Goal: Information Seeking & Learning: Learn about a topic

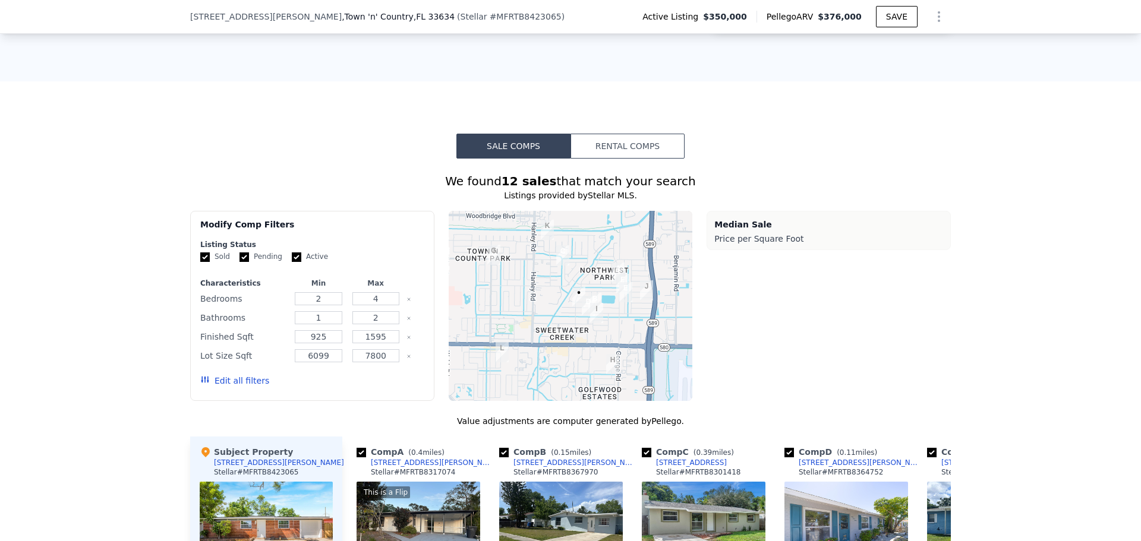
scroll to position [887, 0]
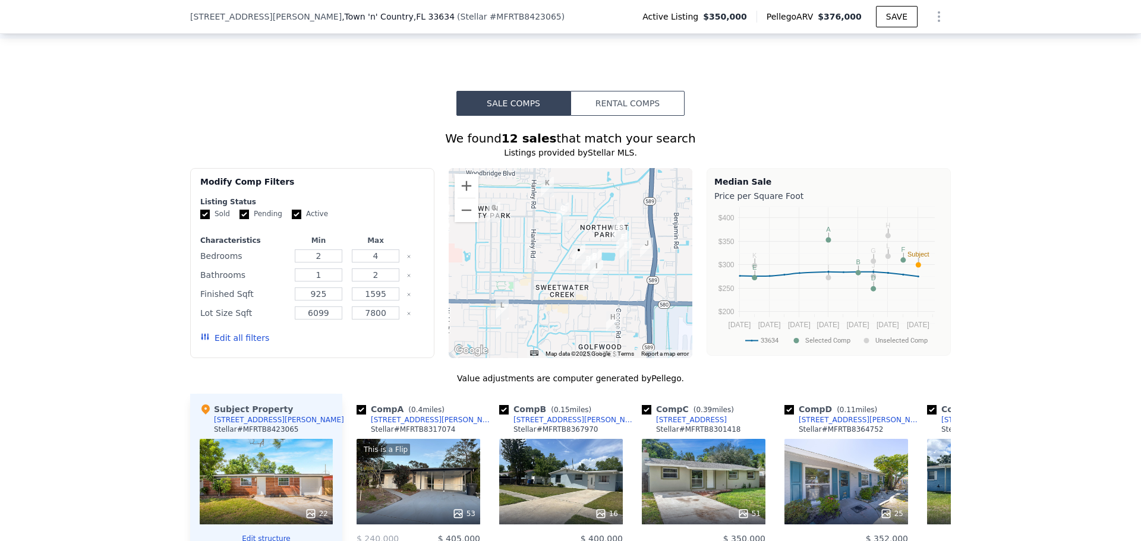
click at [624, 113] on button "Rental Comps" at bounding box center [627, 103] width 114 height 25
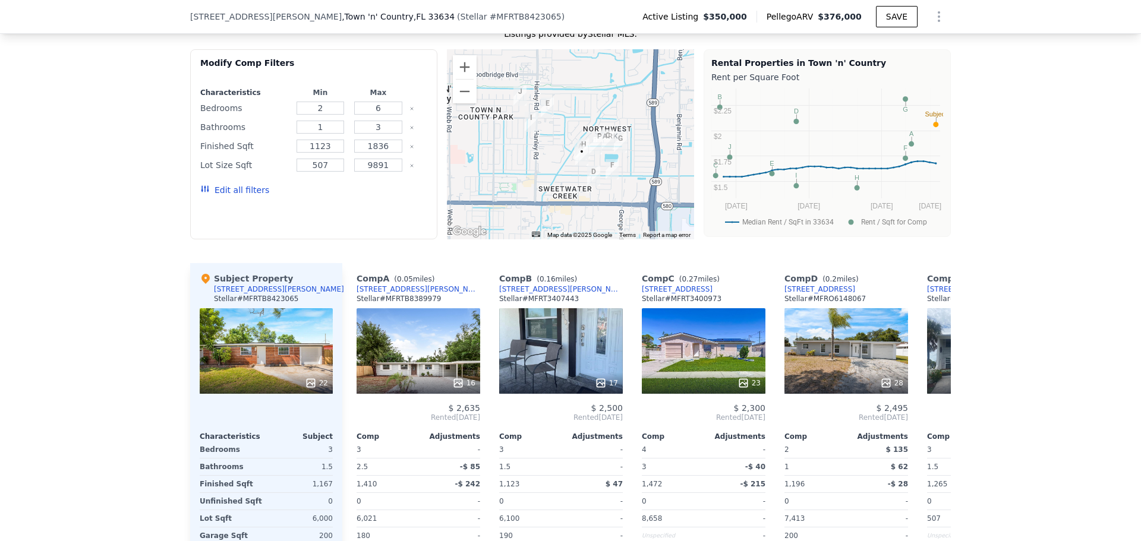
scroll to position [1065, 0]
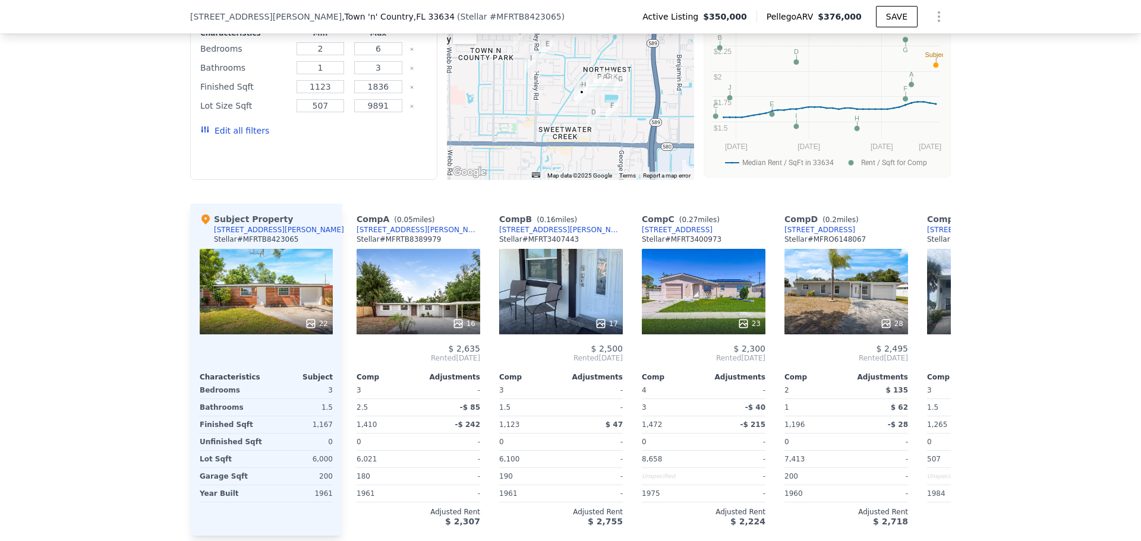
click at [611, 307] on div "17" at bounding box center [561, 292] width 124 height 86
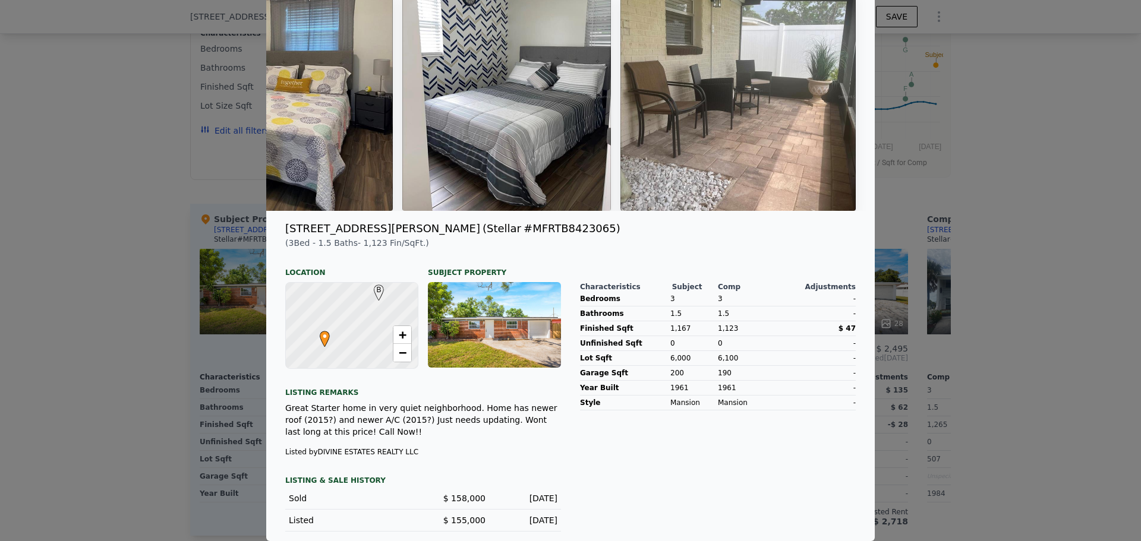
scroll to position [0, 0]
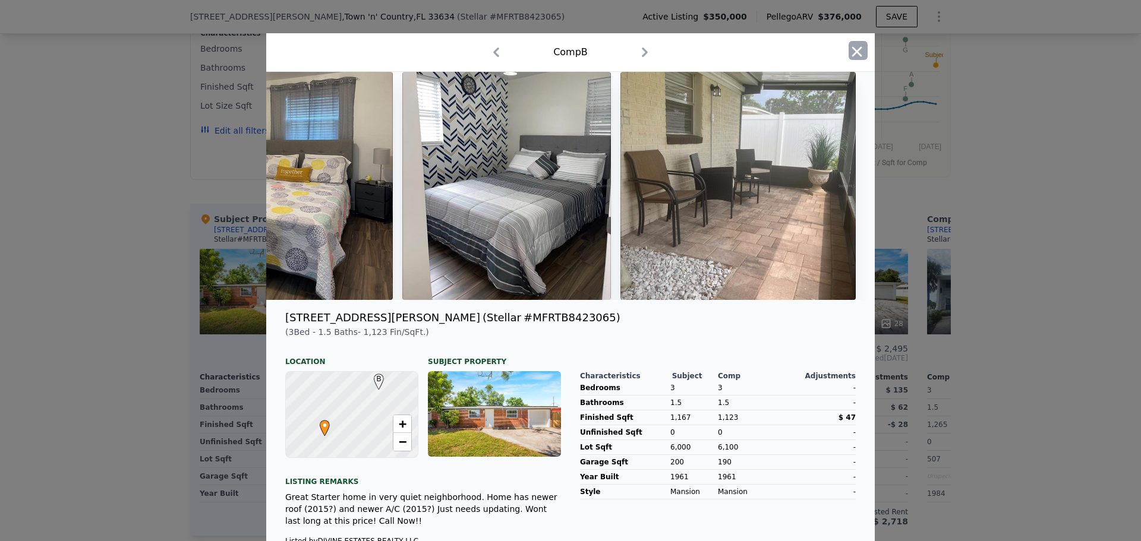
click at [849, 51] on icon "button" at bounding box center [857, 51] width 17 height 17
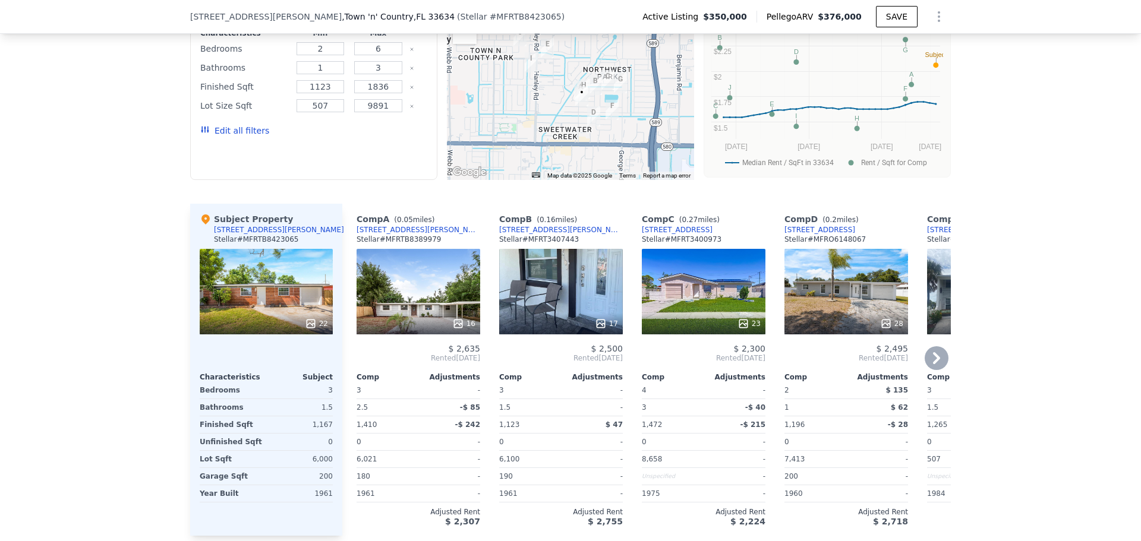
click at [934, 364] on icon at bounding box center [936, 358] width 7 height 12
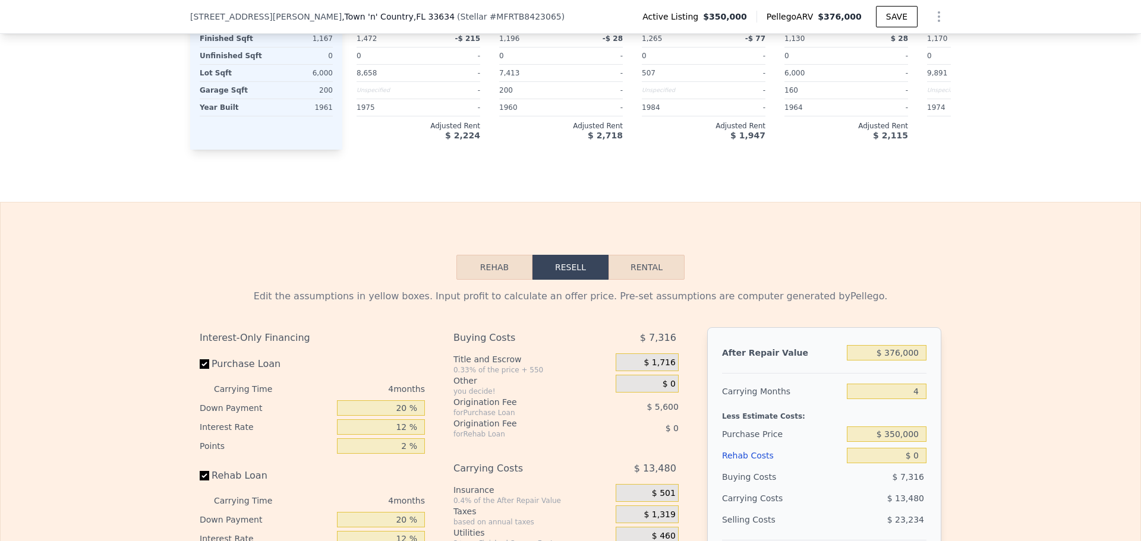
scroll to position [1541, 0]
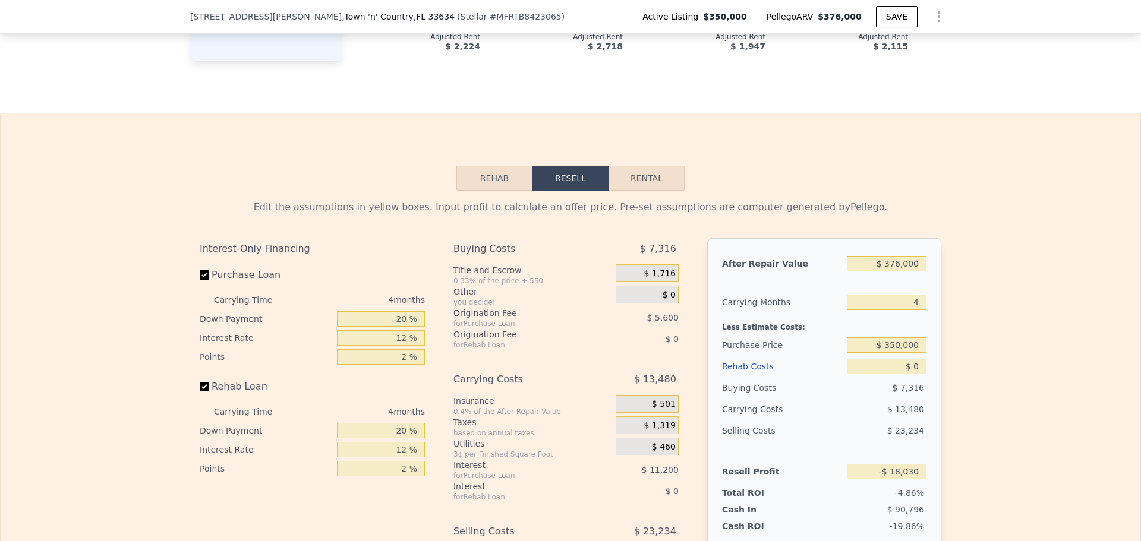
click at [657, 191] on button "Rental" at bounding box center [646, 178] width 76 height 25
select select "30"
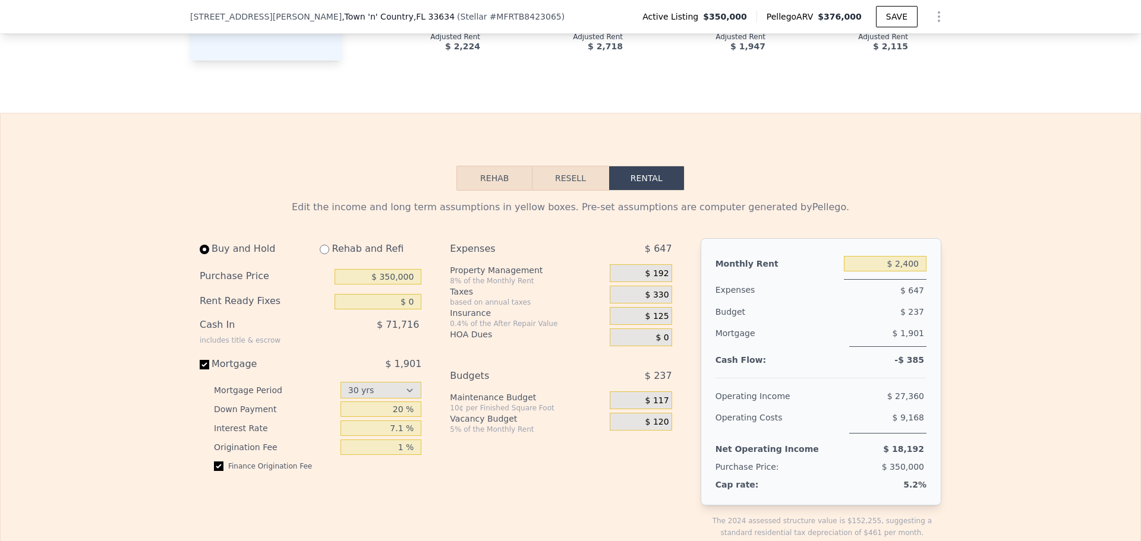
click at [380, 260] on div "Rehab and Refi" at bounding box center [365, 248] width 111 height 21
click at [352, 260] on div "Rehab and Refi" at bounding box center [365, 248] width 111 height 21
click at [323, 254] on input "radio" at bounding box center [325, 250] width 10 height 10
radio input "true"
type input "$ 3,250"
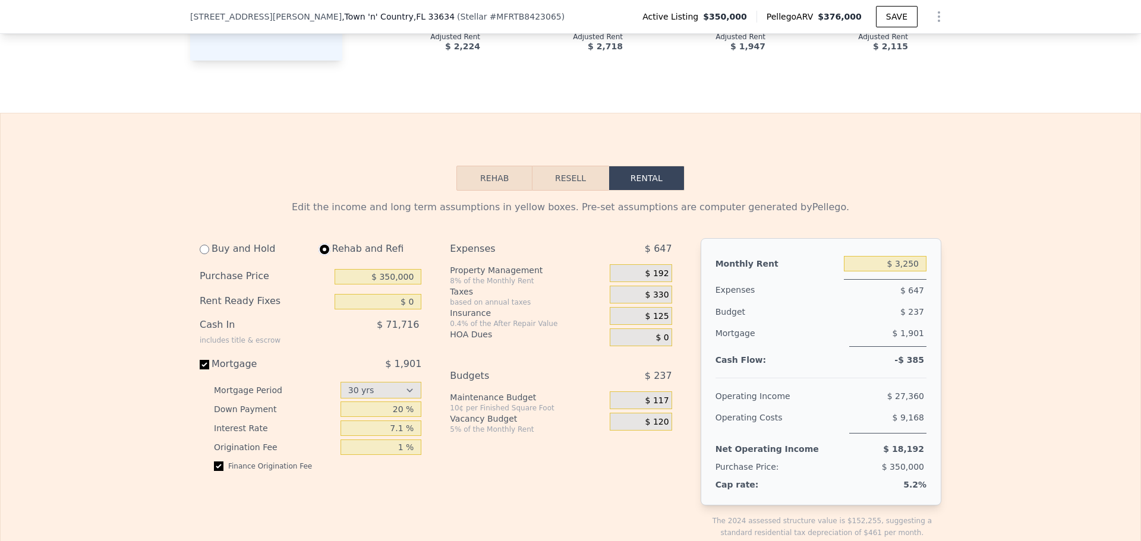
select select "30"
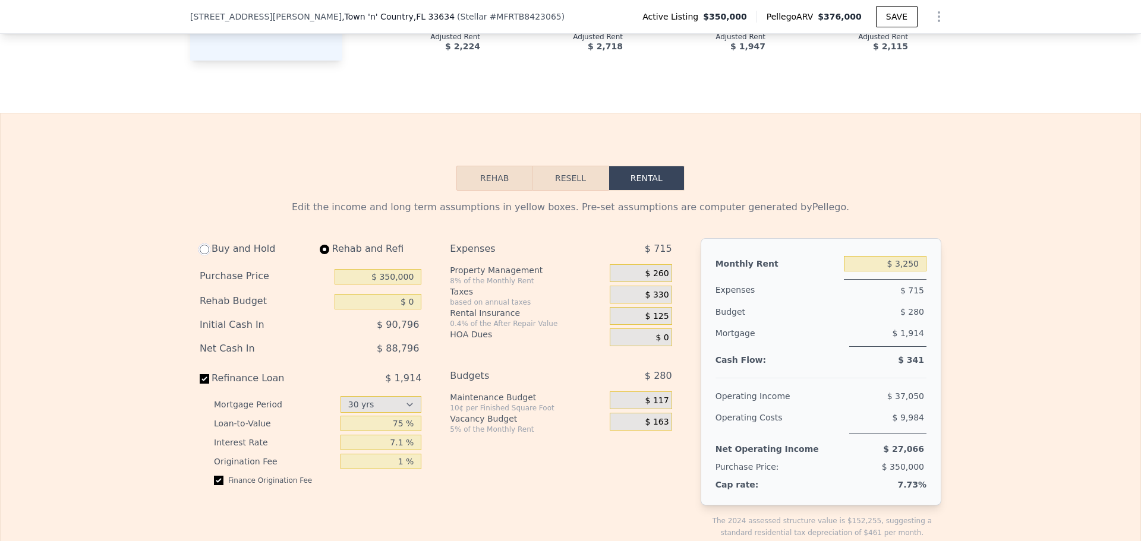
click at [200, 254] on input "radio" at bounding box center [205, 250] width 10 height 10
radio input "true"
type input "$ 2,400"
select select "30"
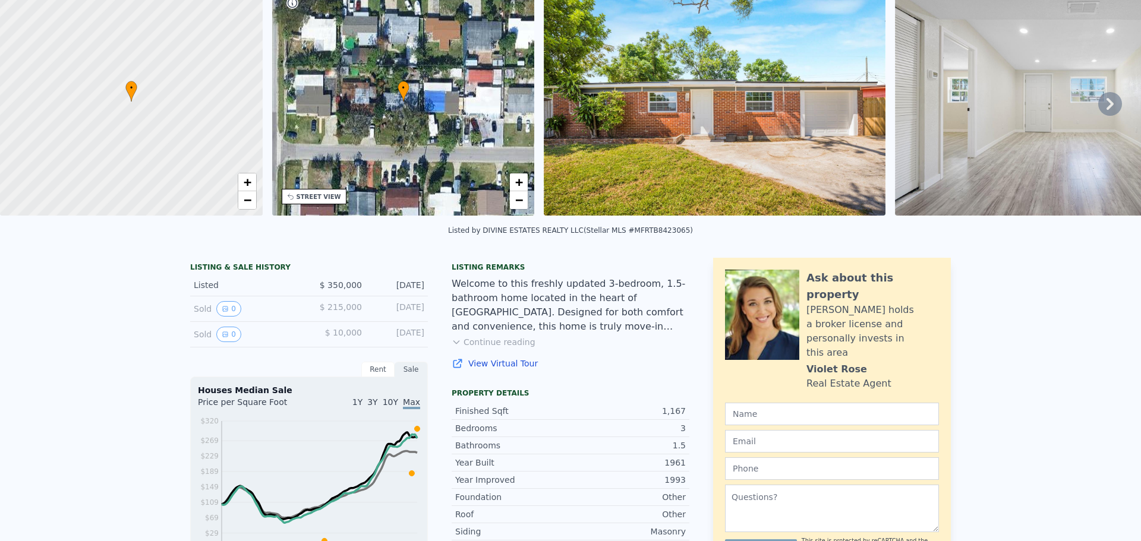
scroll to position [0, 0]
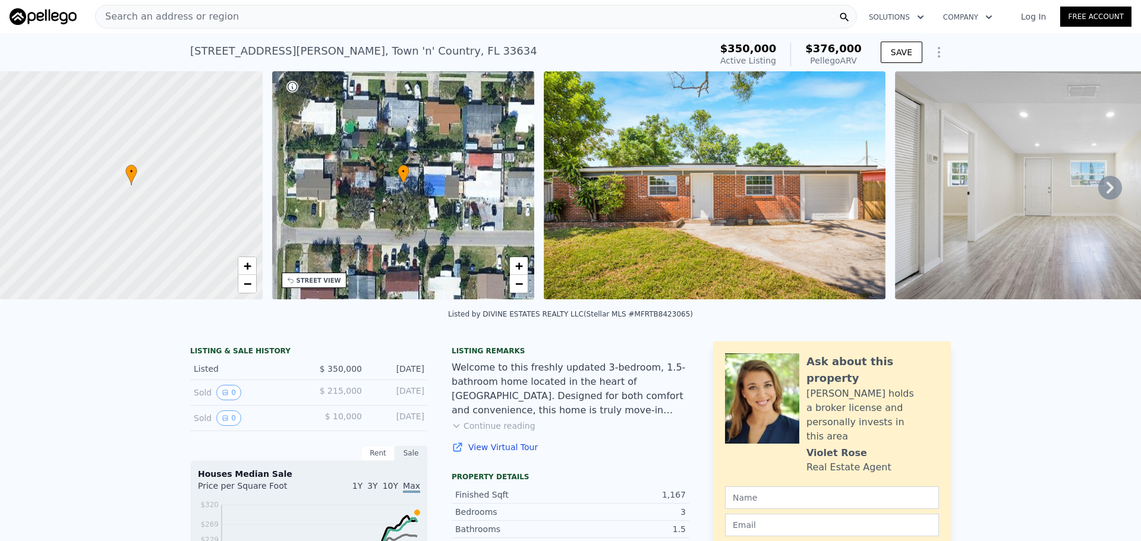
click at [213, 14] on span "Search an address or region" at bounding box center [167, 17] width 143 height 14
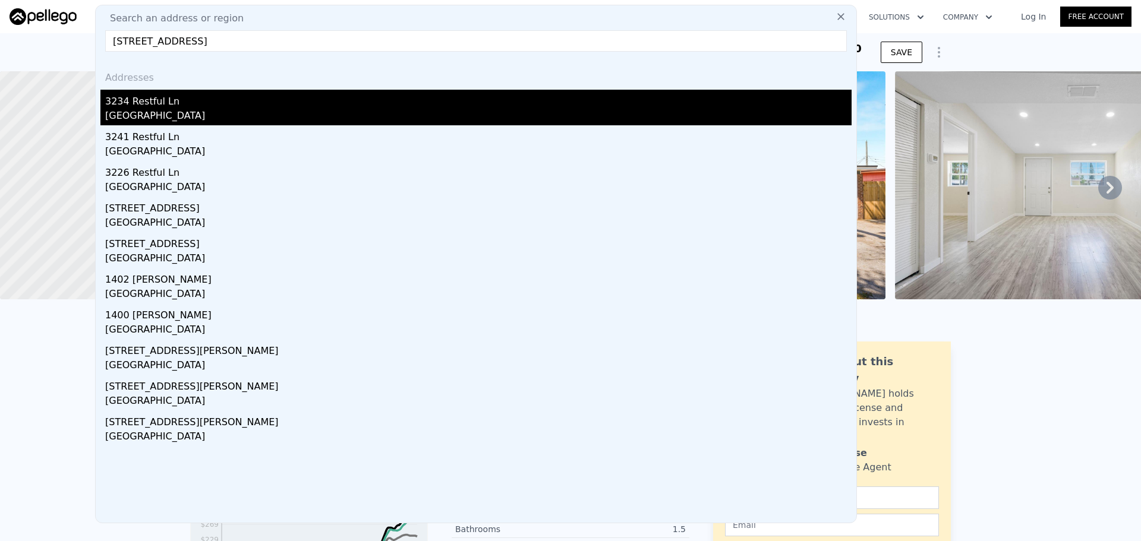
type input "[STREET_ADDRESS]"
click at [222, 98] on div "3234 Restful Ln" at bounding box center [478, 99] width 746 height 19
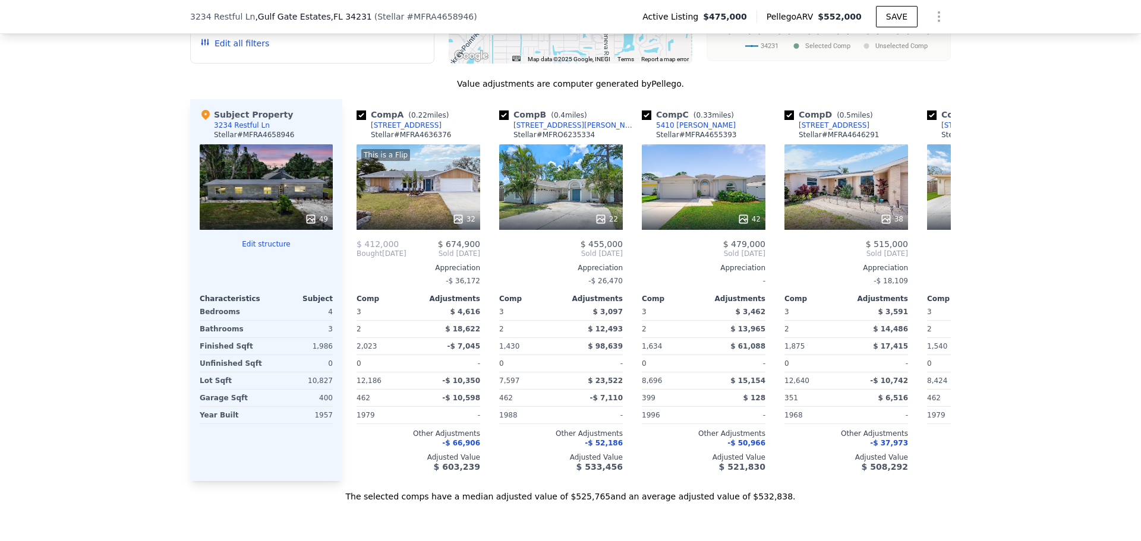
scroll to position [1481, 0]
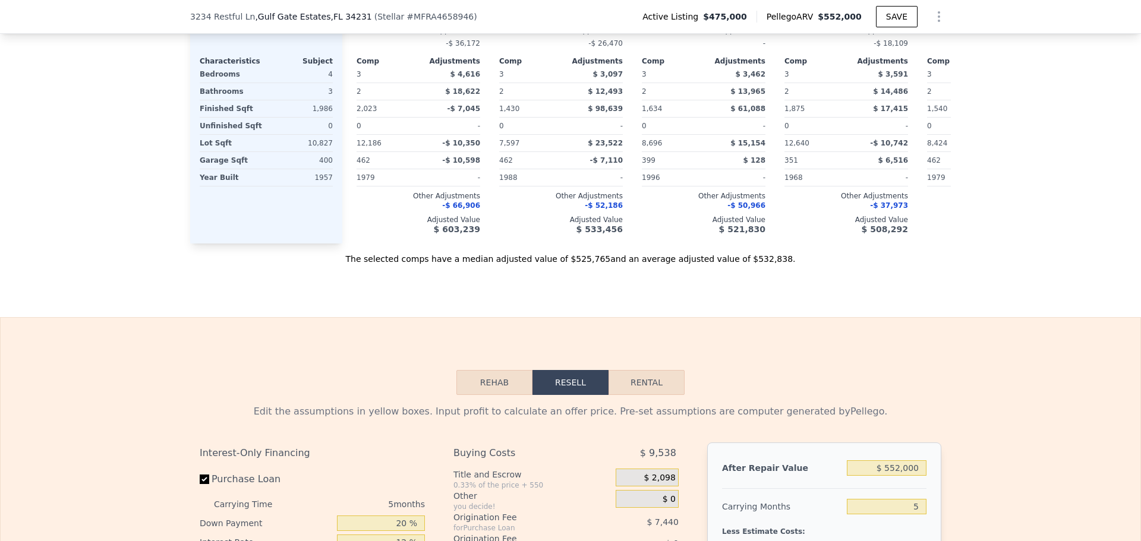
click at [632, 395] on button "Rental" at bounding box center [646, 382] width 76 height 25
select select "30"
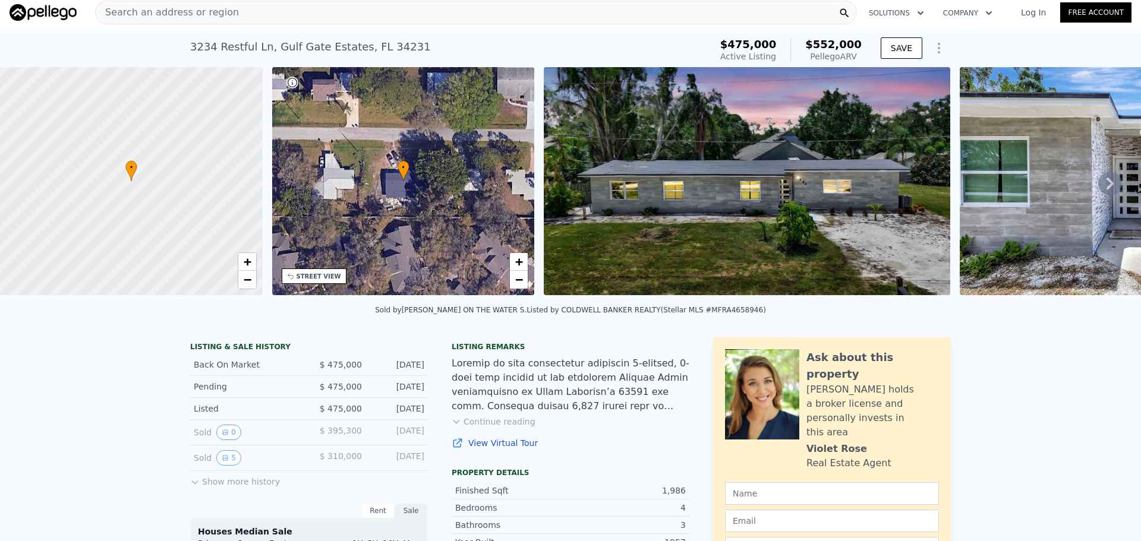
scroll to position [0, 0]
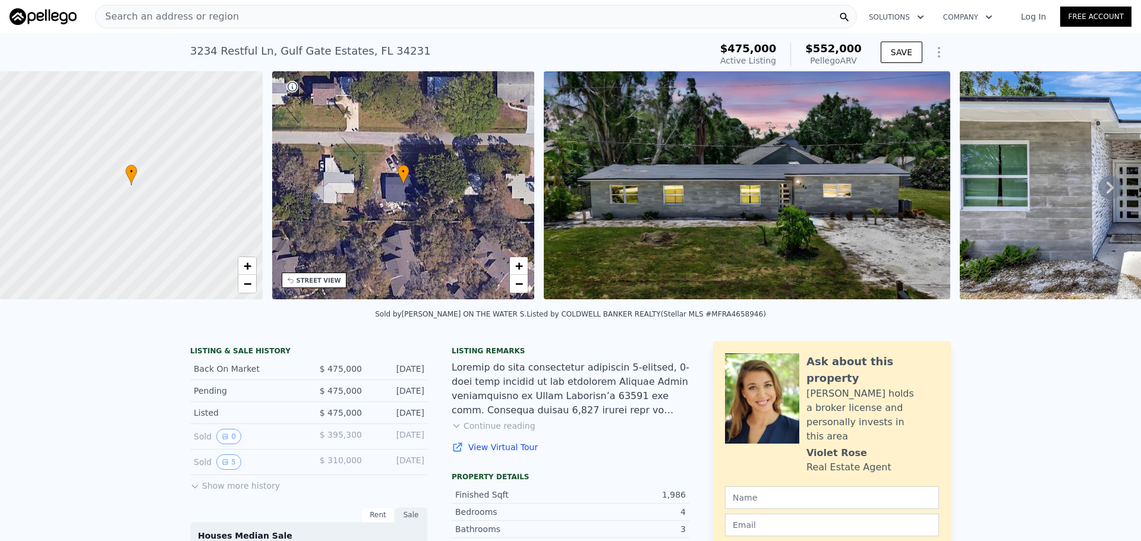
click at [775, 213] on img at bounding box center [747, 185] width 406 height 228
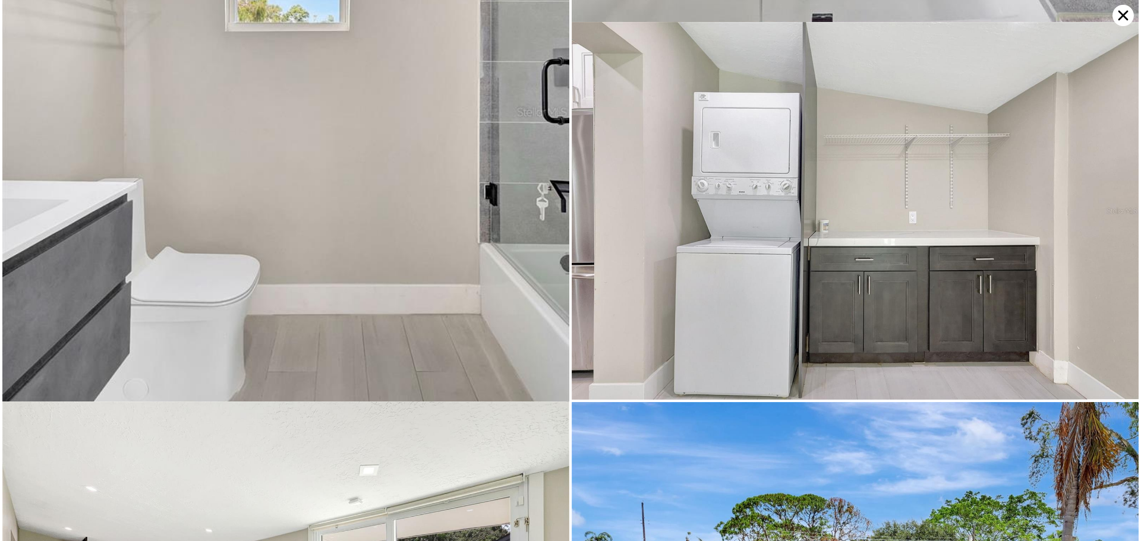
scroll to position [6649, 0]
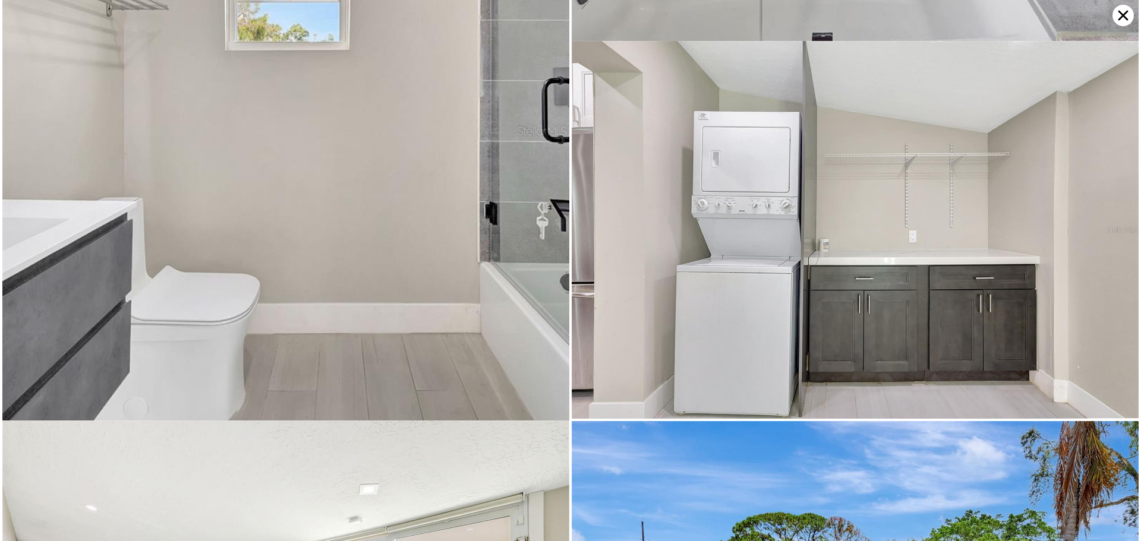
click at [1115, 14] on icon at bounding box center [1122, 15] width 21 height 21
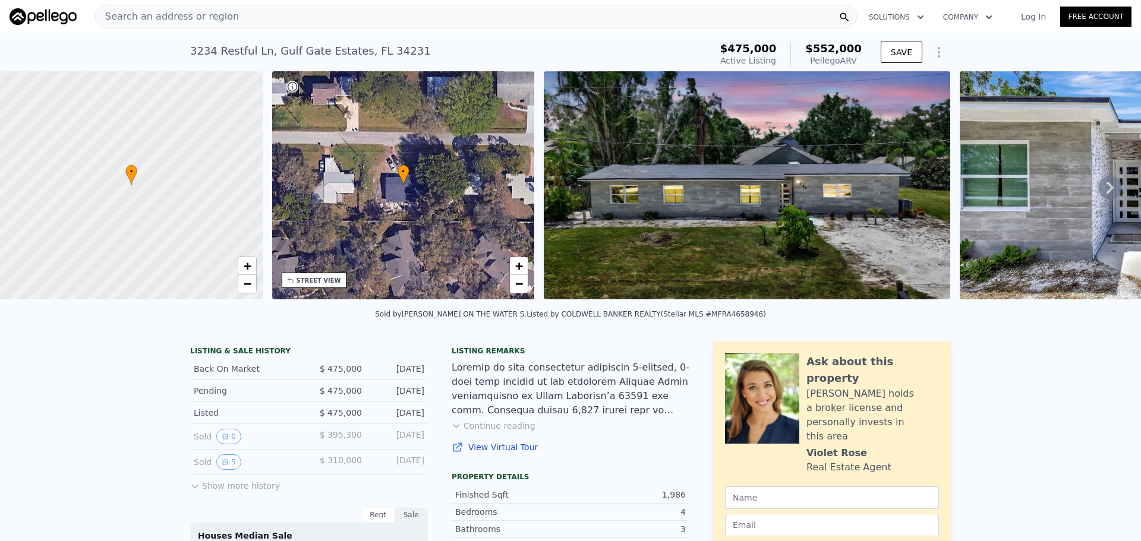
click at [250, 20] on div "Search an address or region" at bounding box center [476, 17] width 762 height 24
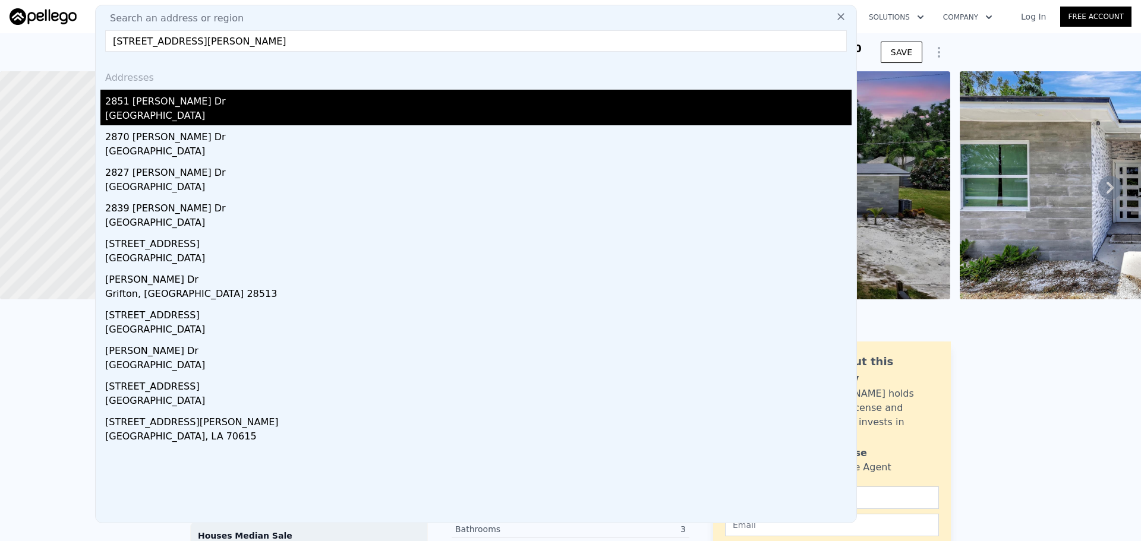
type input "[STREET_ADDRESS][PERSON_NAME]"
click at [188, 114] on div "[GEOGRAPHIC_DATA]" at bounding box center [478, 117] width 746 height 17
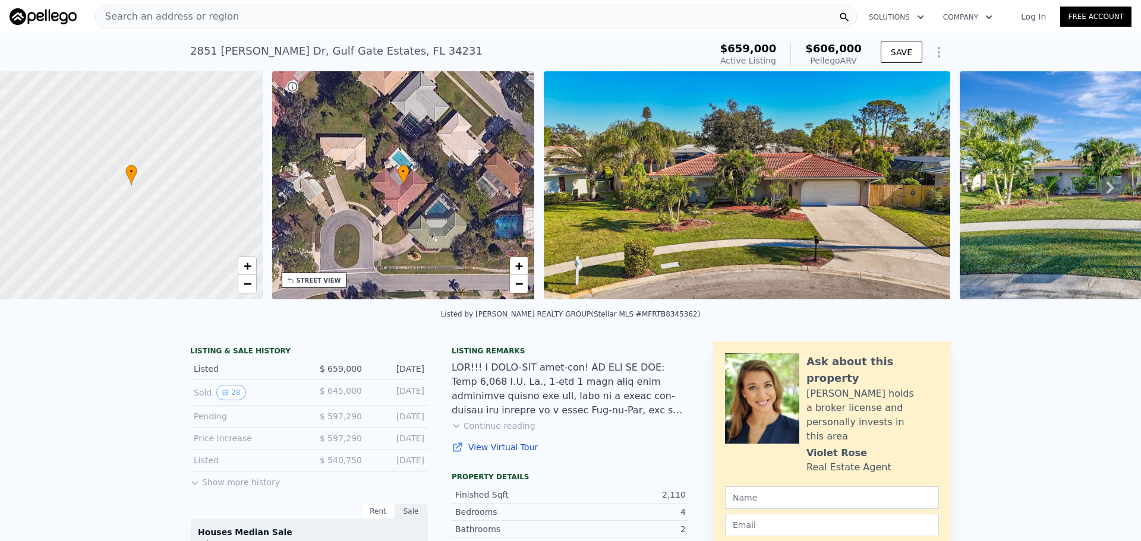
click at [234, 22] on div "Search an address or region" at bounding box center [476, 17] width 762 height 24
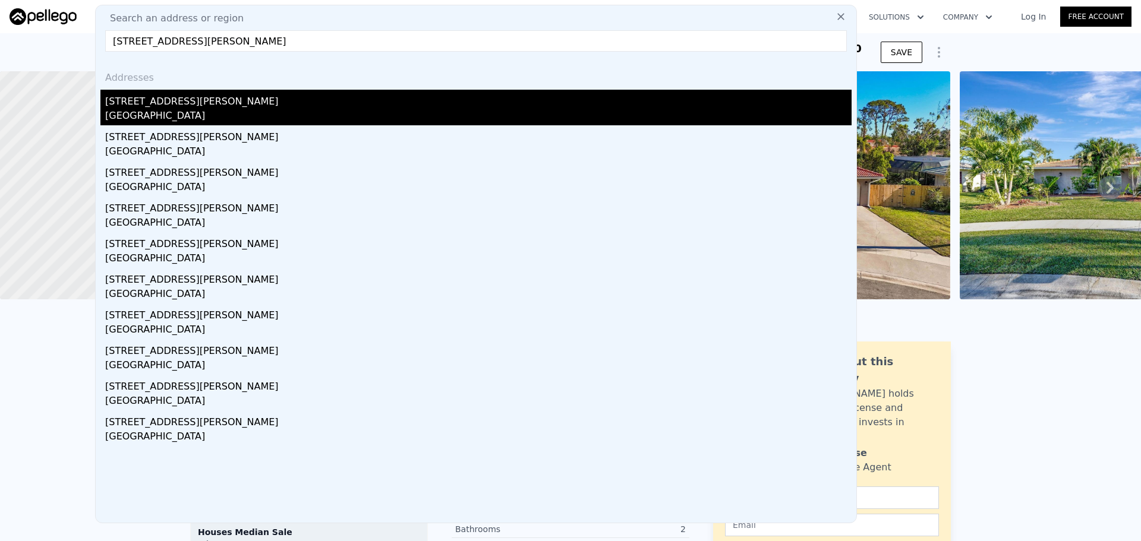
type input "[STREET_ADDRESS][PERSON_NAME]"
click at [168, 109] on div "[GEOGRAPHIC_DATA]" at bounding box center [478, 117] width 746 height 17
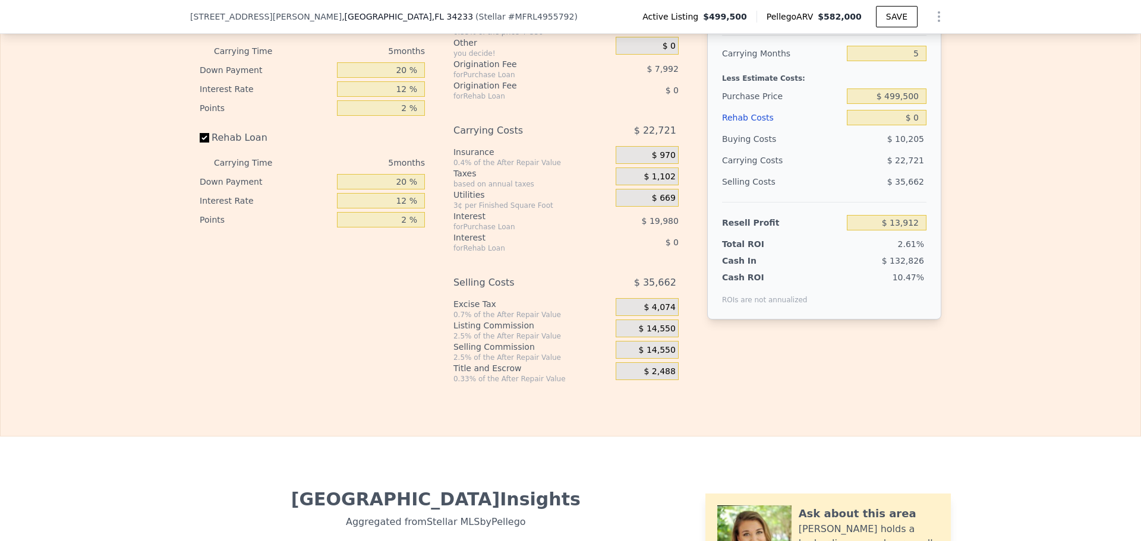
scroll to position [1541, 0]
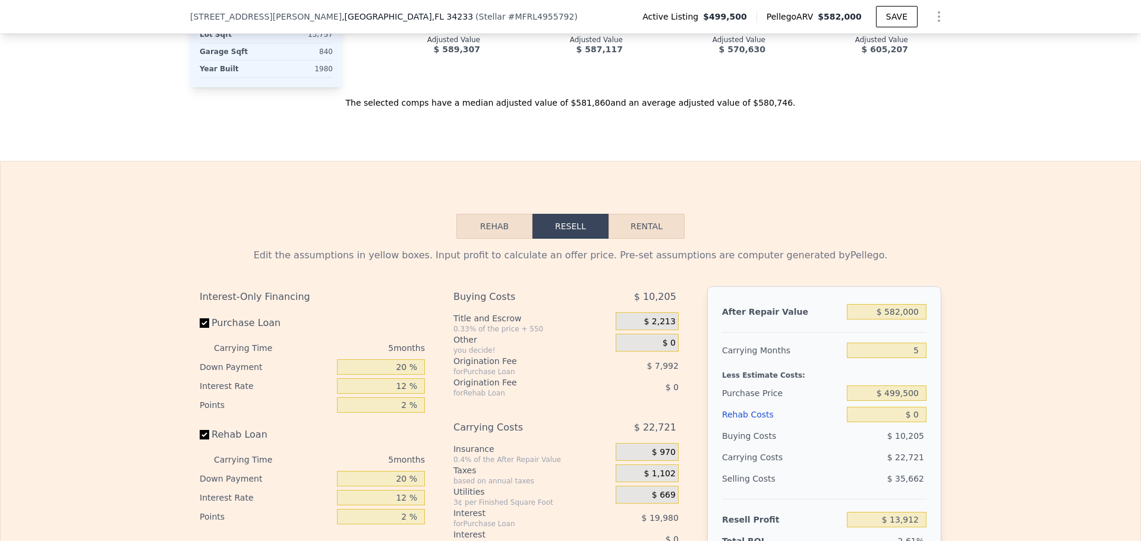
click at [644, 250] on div "Edit the assumptions in yellow boxes. Input profit to calculate an offer price.…" at bounding box center [570, 460] width 761 height 442
click at [646, 238] on button "Rental" at bounding box center [646, 226] width 76 height 25
select select "30"
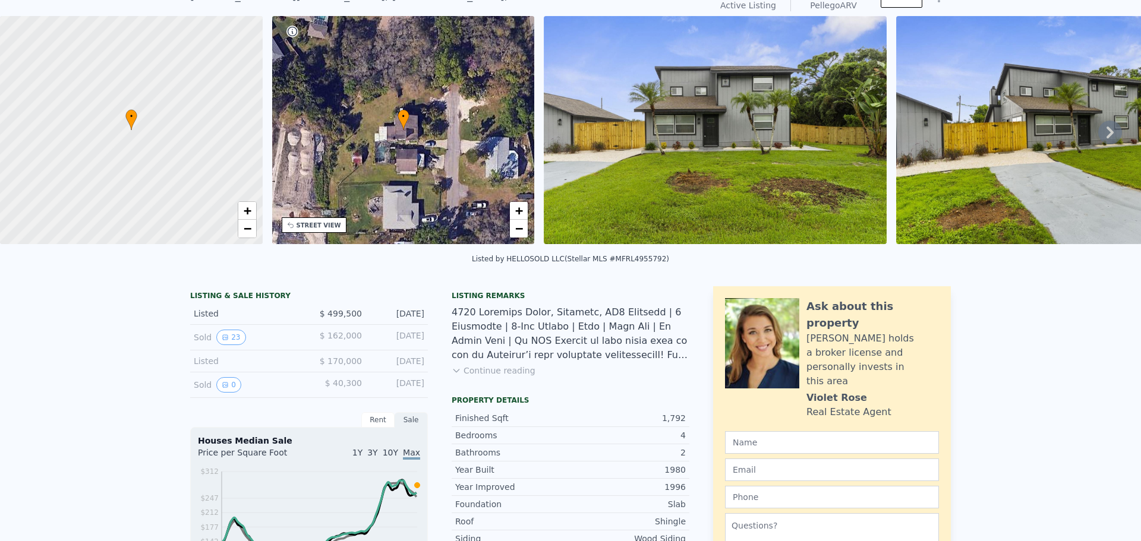
scroll to position [4, 0]
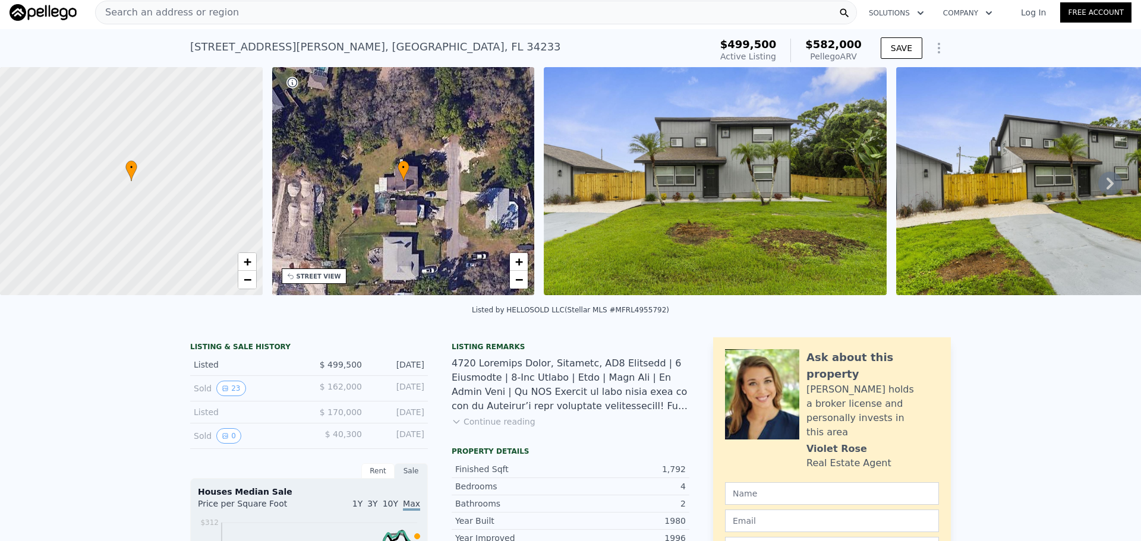
click at [175, 12] on span "Search an address or region" at bounding box center [167, 12] width 143 height 14
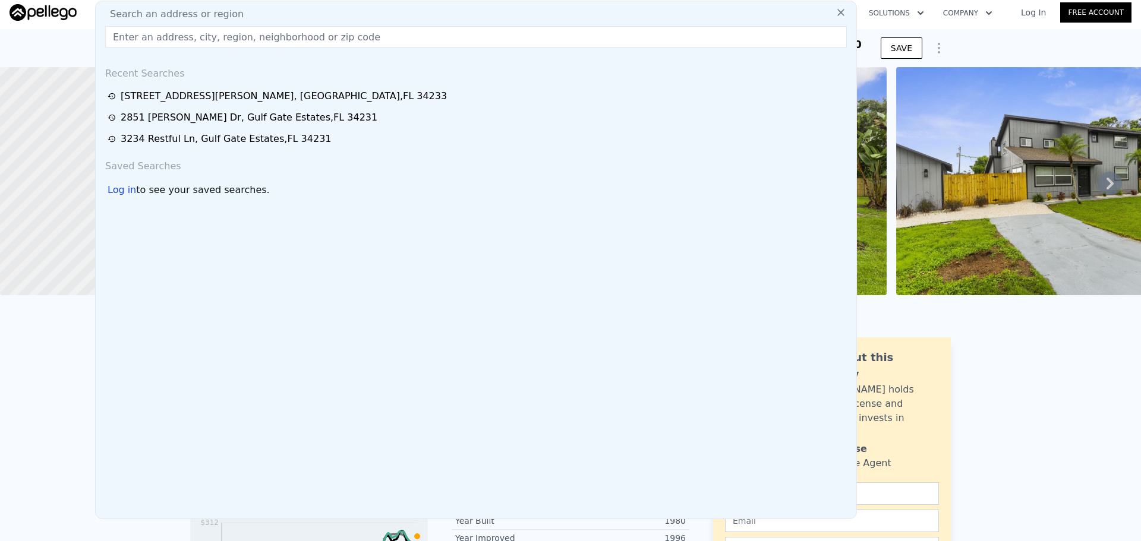
type input "[STREET_ADDRESS]"
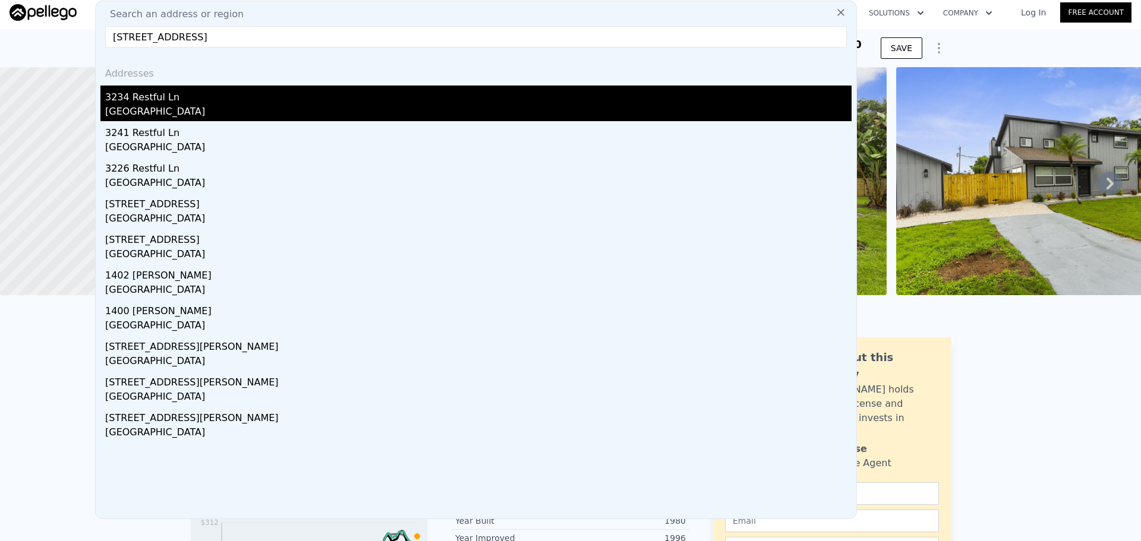
click at [201, 109] on div "[GEOGRAPHIC_DATA]" at bounding box center [478, 113] width 746 height 17
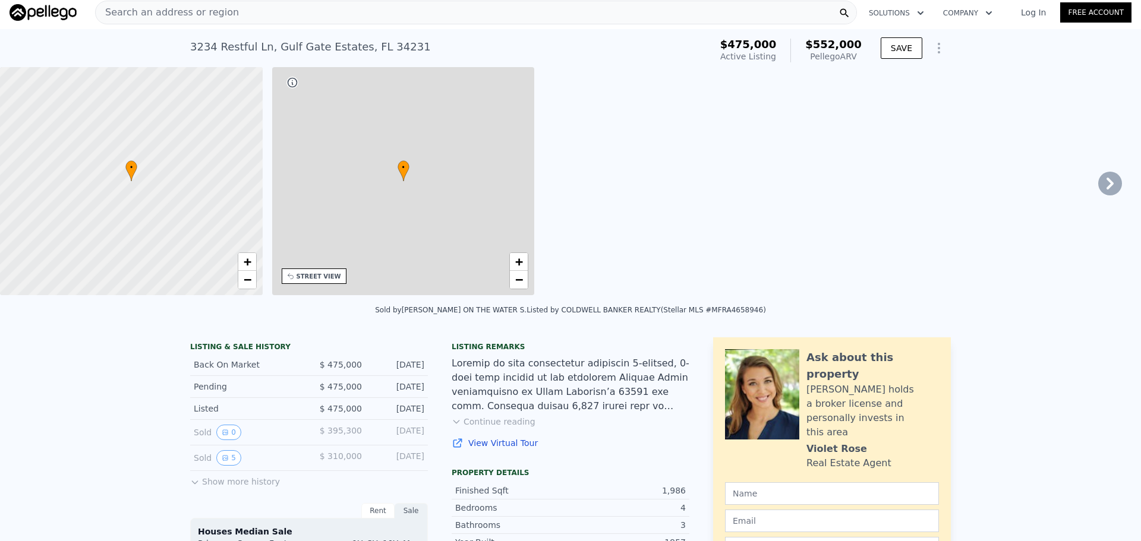
type input "1430"
type input "2562"
type input "7450"
type input "17280"
type input "$ 2,950"
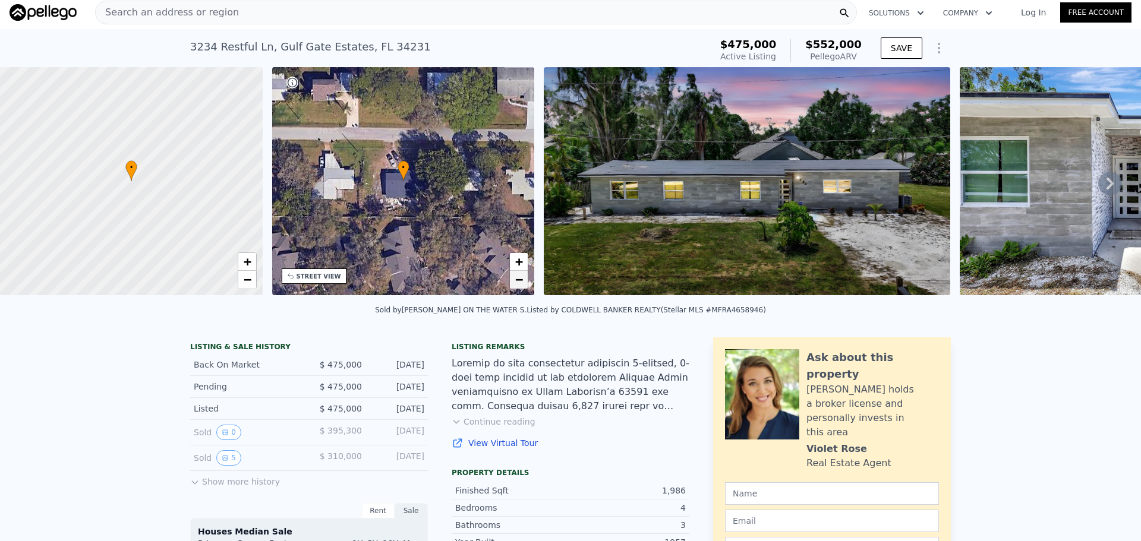
click at [522, 286] on link "−" at bounding box center [519, 280] width 18 height 18
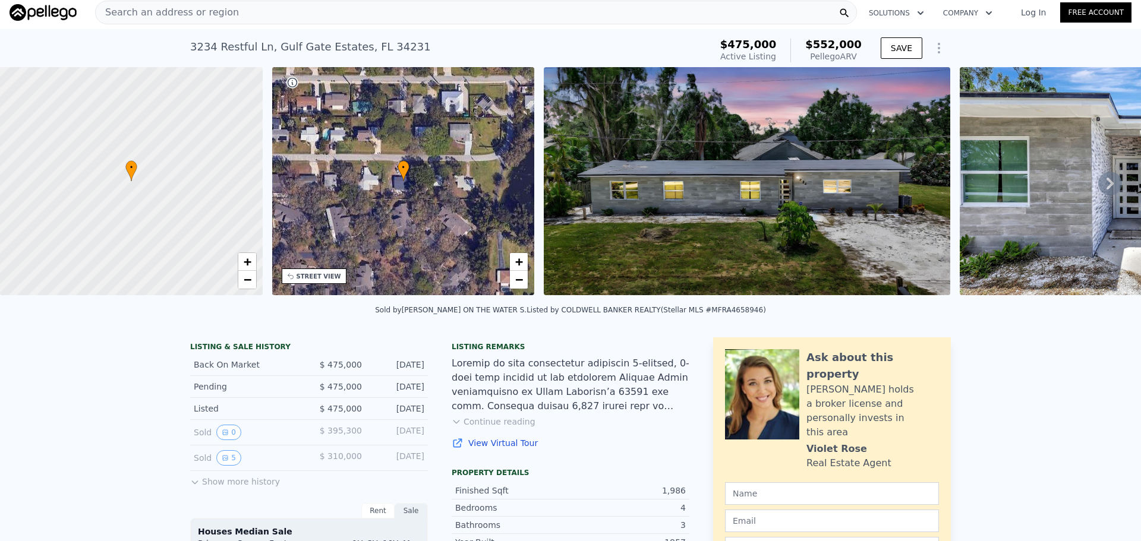
click at [196, 9] on span "Search an address or region" at bounding box center [167, 12] width 143 height 14
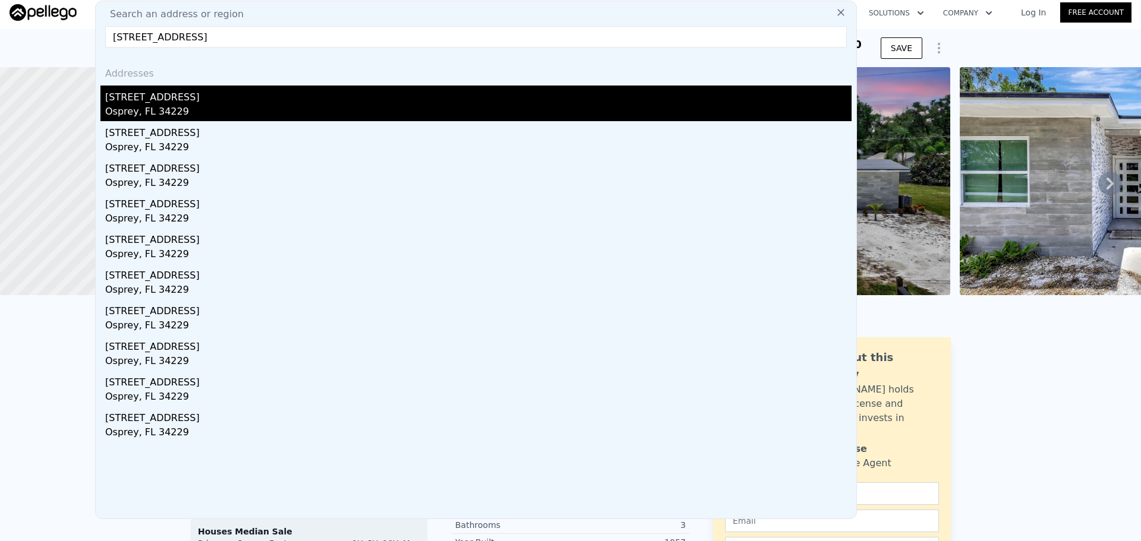
type input "[STREET_ADDRESS]"
click at [154, 111] on div "Osprey, FL 34229" at bounding box center [478, 113] width 746 height 17
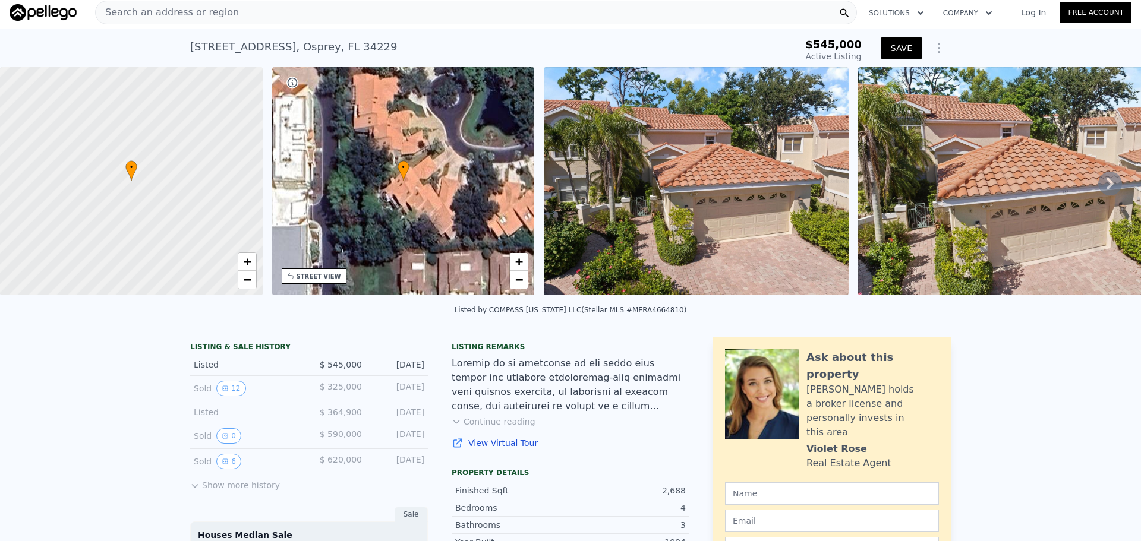
click at [903, 45] on button "SAVE" at bounding box center [902, 47] width 42 height 21
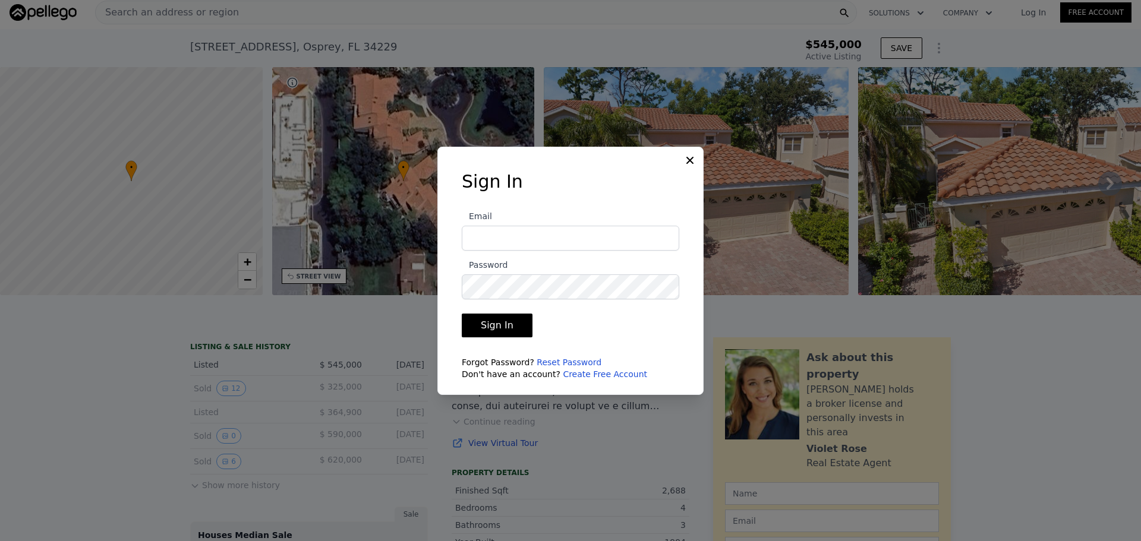
click at [690, 157] on icon at bounding box center [690, 160] width 12 height 12
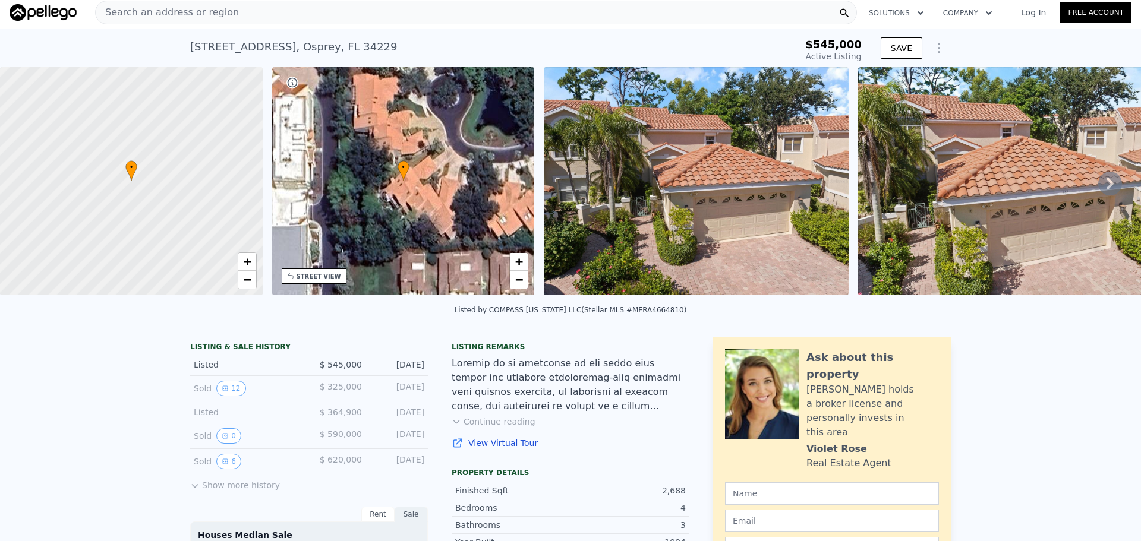
click at [689, 160] on img at bounding box center [696, 181] width 305 height 228
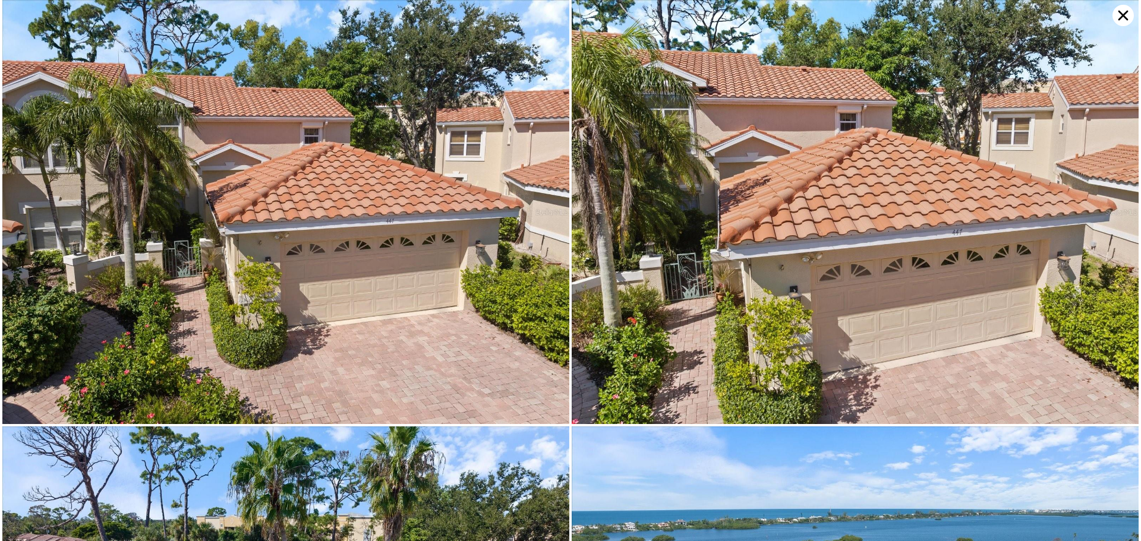
click at [934, 50] on img at bounding box center [855, 212] width 567 height 424
click at [1120, 15] on icon at bounding box center [1122, 15] width 21 height 21
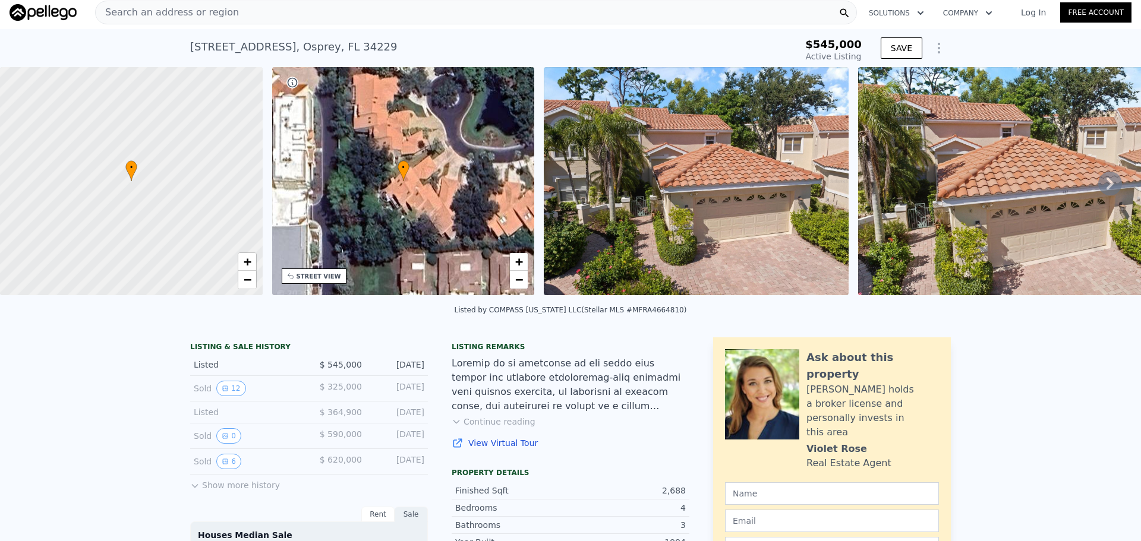
click at [938, 43] on icon "Show Options" at bounding box center [939, 48] width 14 height 14
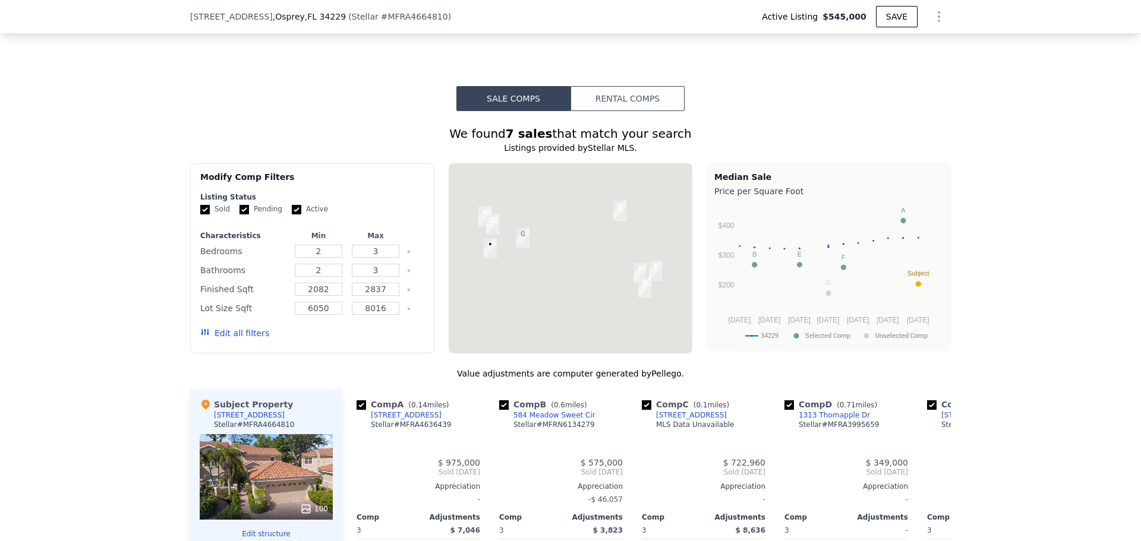
scroll to position [951, 0]
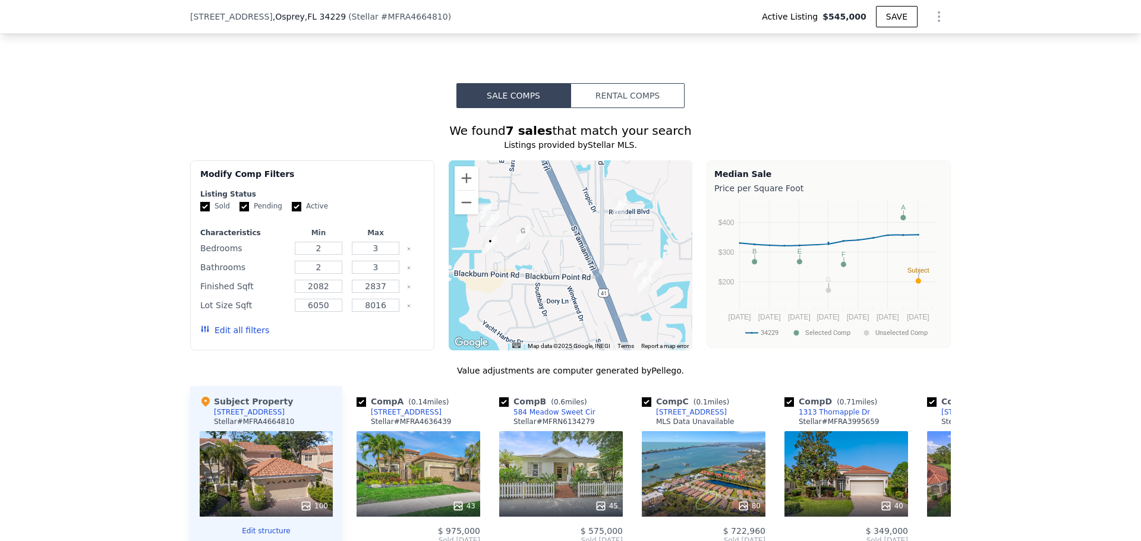
click at [244, 212] on label "Pending" at bounding box center [260, 206] width 43 height 10
click at [244, 212] on input "Pending" at bounding box center [244, 207] width 10 height 10
checkbox input "false"
click at [292, 212] on input "Active" at bounding box center [297, 207] width 10 height 10
checkbox input "true"
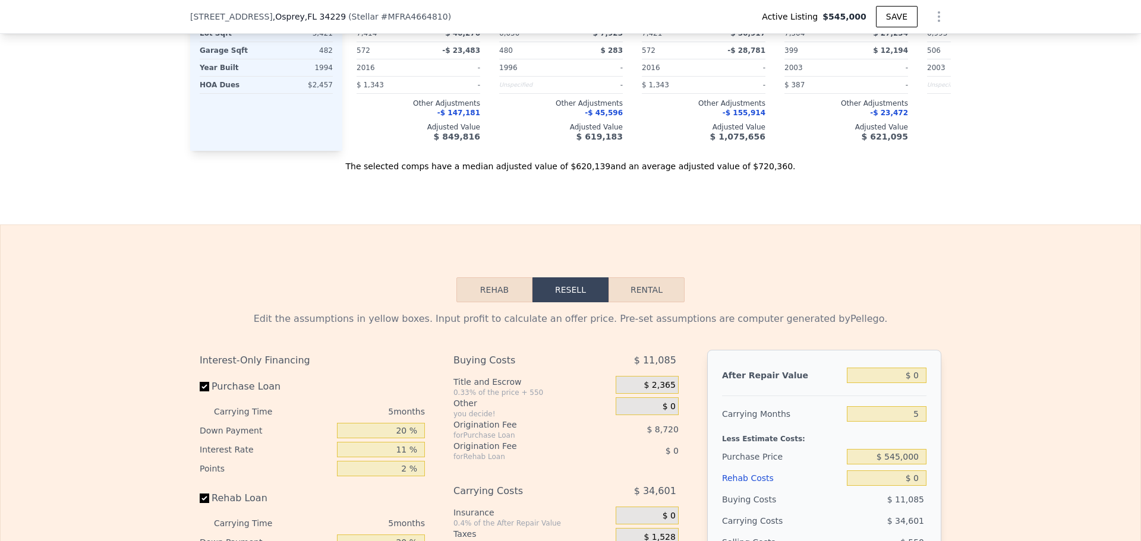
scroll to position [1604, 0]
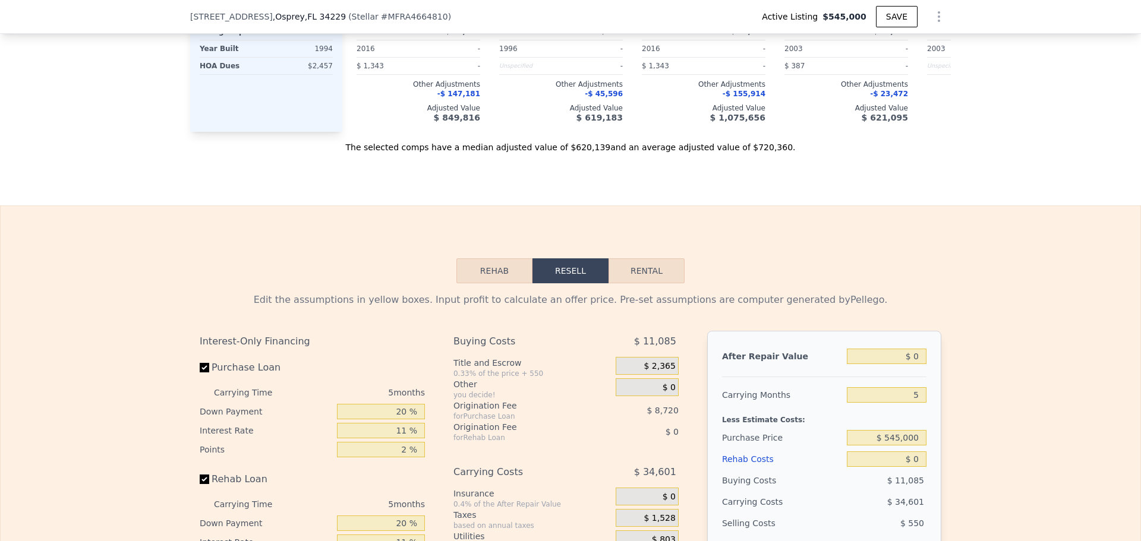
click at [640, 283] on button "Rental" at bounding box center [646, 270] width 76 height 25
select select "30"
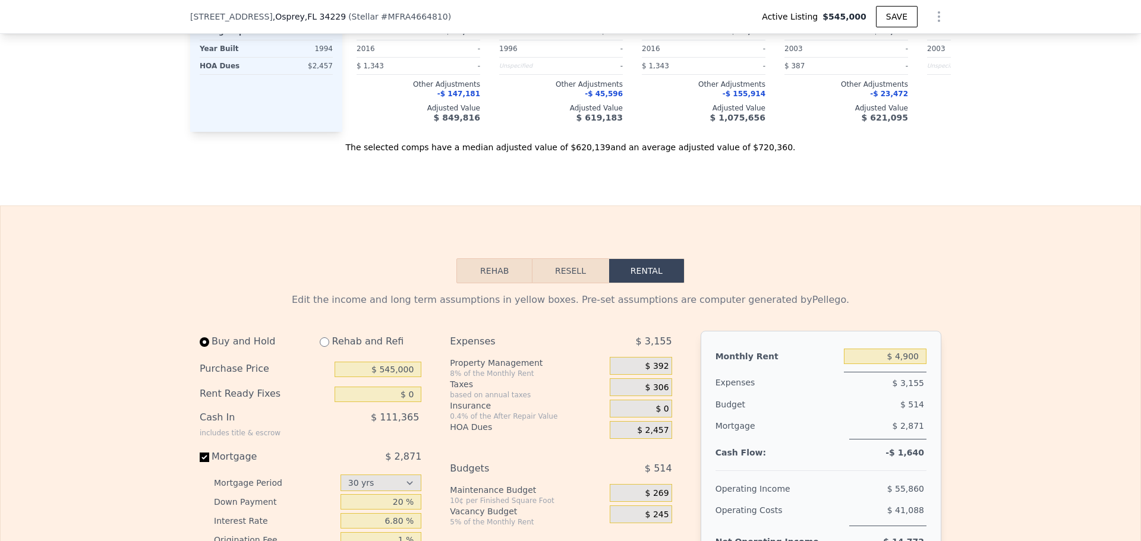
click at [279, 22] on span ", Osprey , FL 34229" at bounding box center [309, 17] width 73 height 12
click at [305, 14] on span ", FL 34229" at bounding box center [325, 17] width 41 height 10
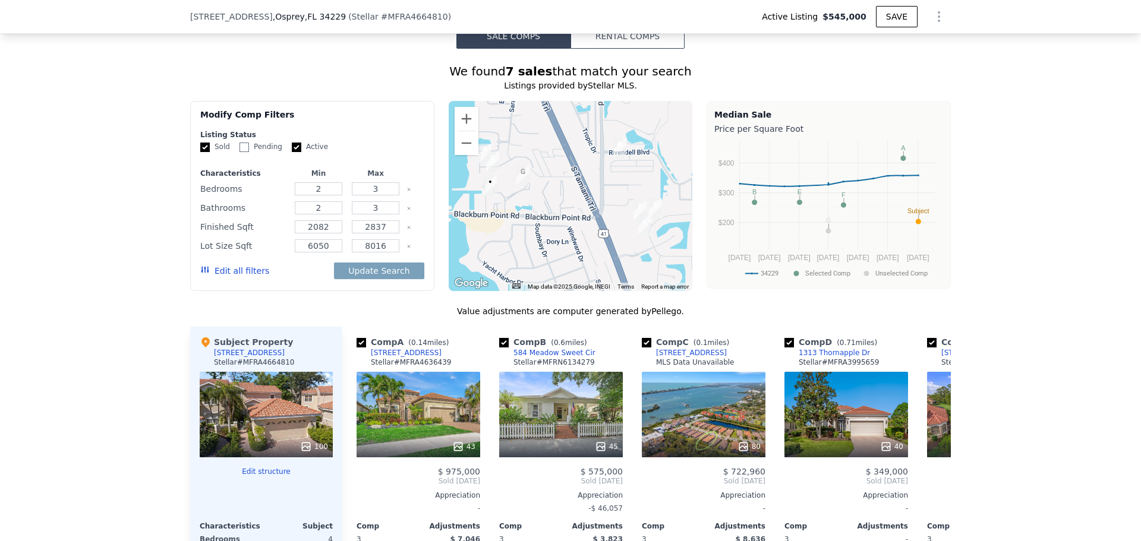
click at [305, 21] on span ", FL 34229" at bounding box center [325, 17] width 41 height 10
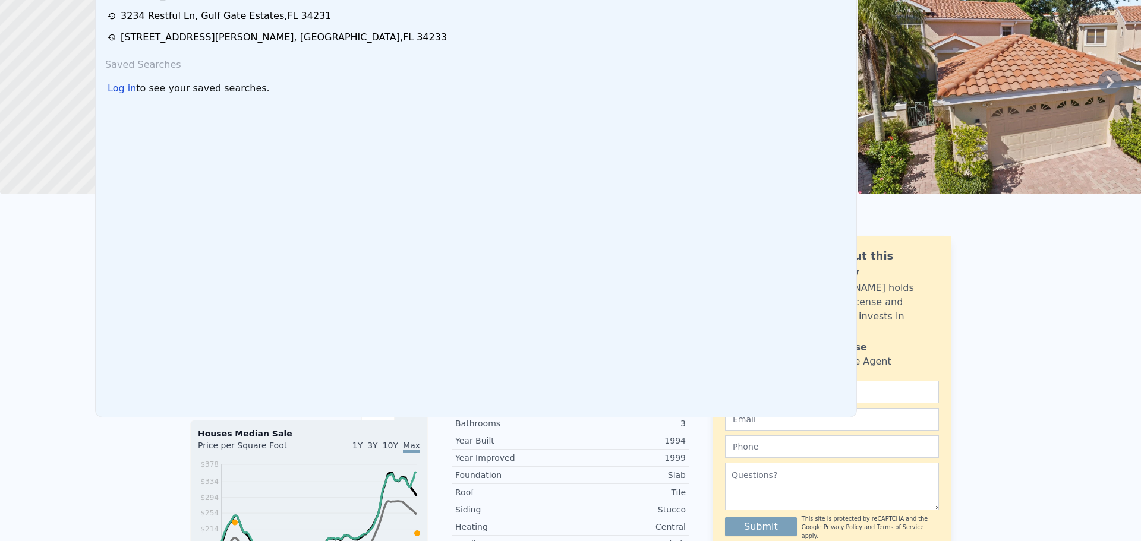
scroll to position [0, 0]
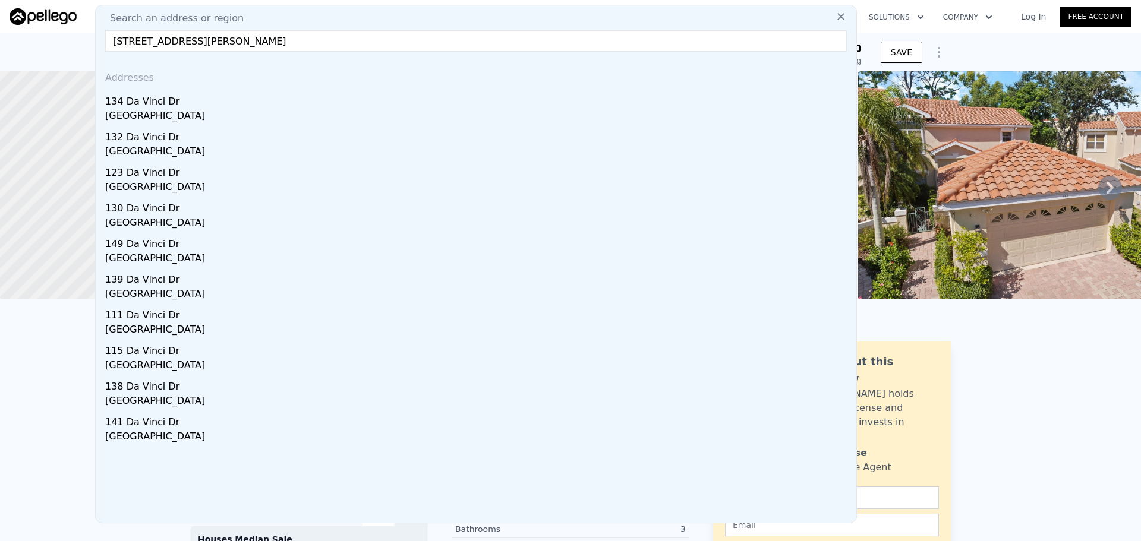
type input "[STREET_ADDRESS][PERSON_NAME]"
click at [162, 100] on div "134 Da Vinci Dr" at bounding box center [478, 99] width 746 height 19
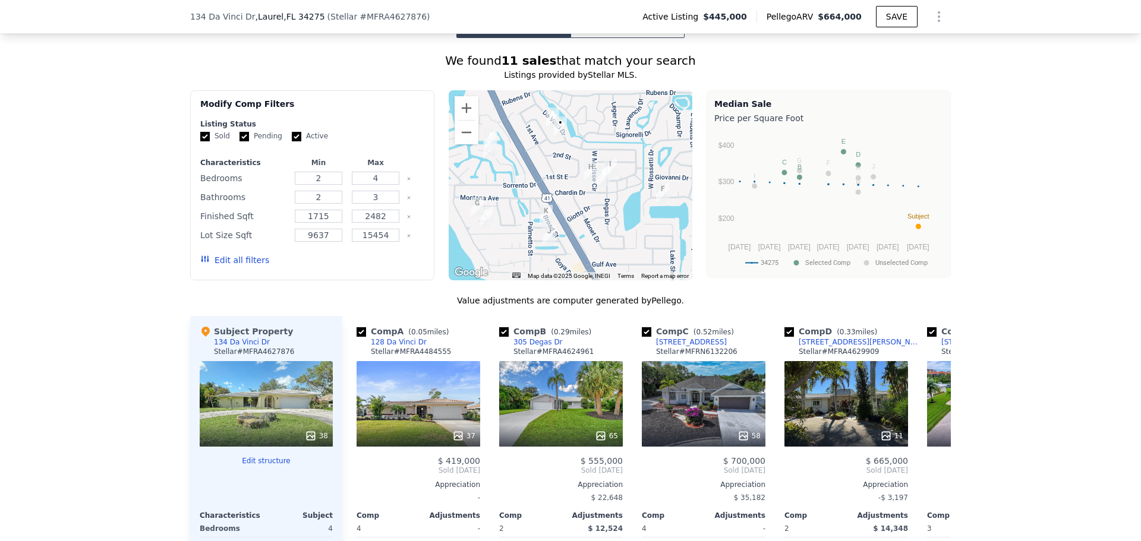
scroll to position [947, 0]
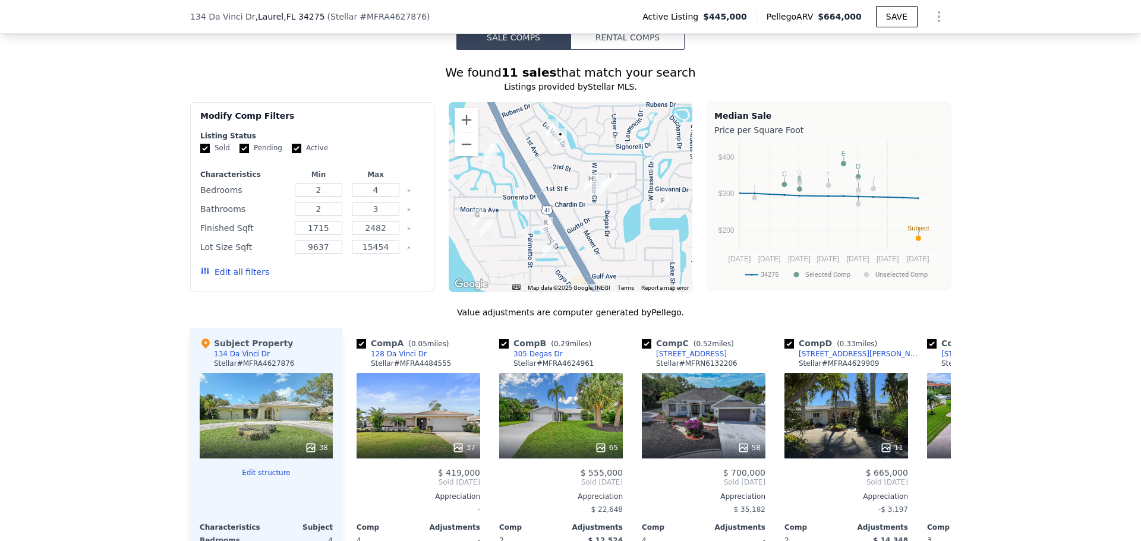
click at [239, 278] on button "Edit all filters" at bounding box center [234, 272] width 69 height 12
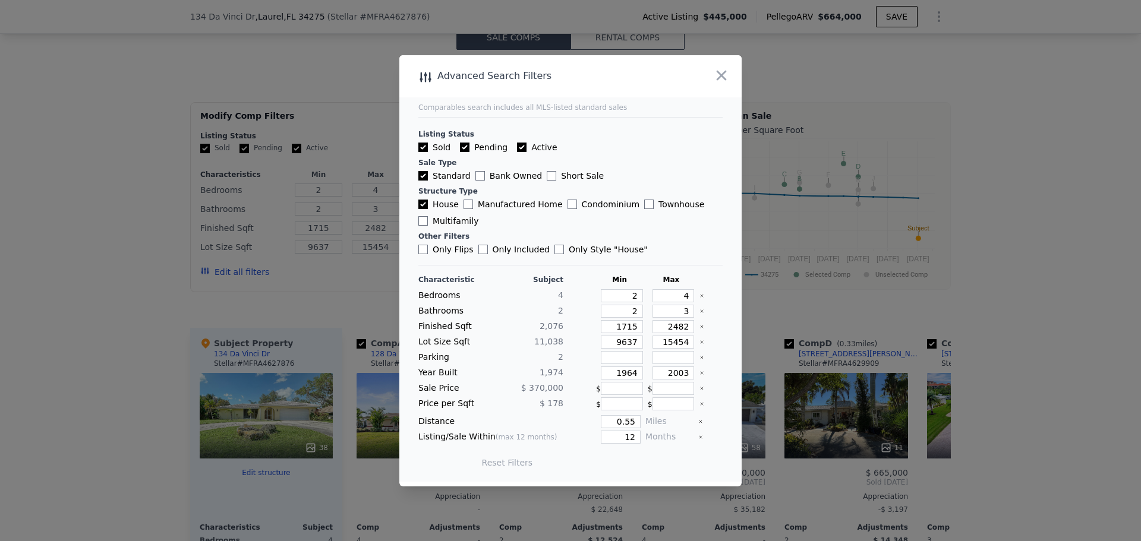
click at [461, 152] on label "Pending" at bounding box center [484, 147] width 48 height 12
click at [461, 152] on input "Pending" at bounding box center [465, 148] width 10 height 10
checkbox input "false"
click at [523, 147] on label "Active" at bounding box center [537, 147] width 40 height 12
click at [523, 147] on input "Active" at bounding box center [522, 148] width 10 height 10
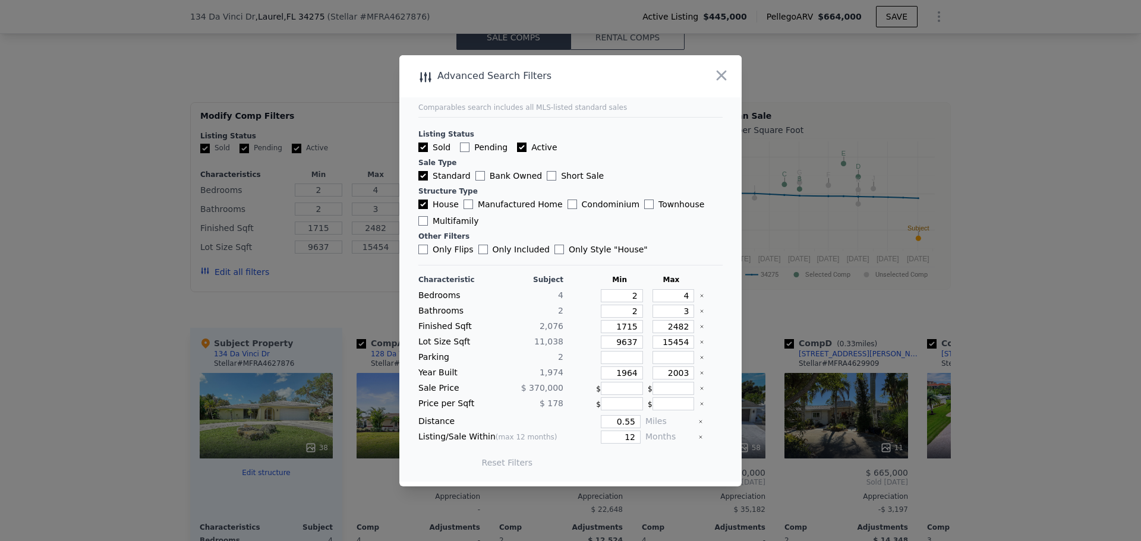
checkbox input "false"
checkbox input "true"
click at [617, 419] on input "0.55" at bounding box center [621, 421] width 40 height 13
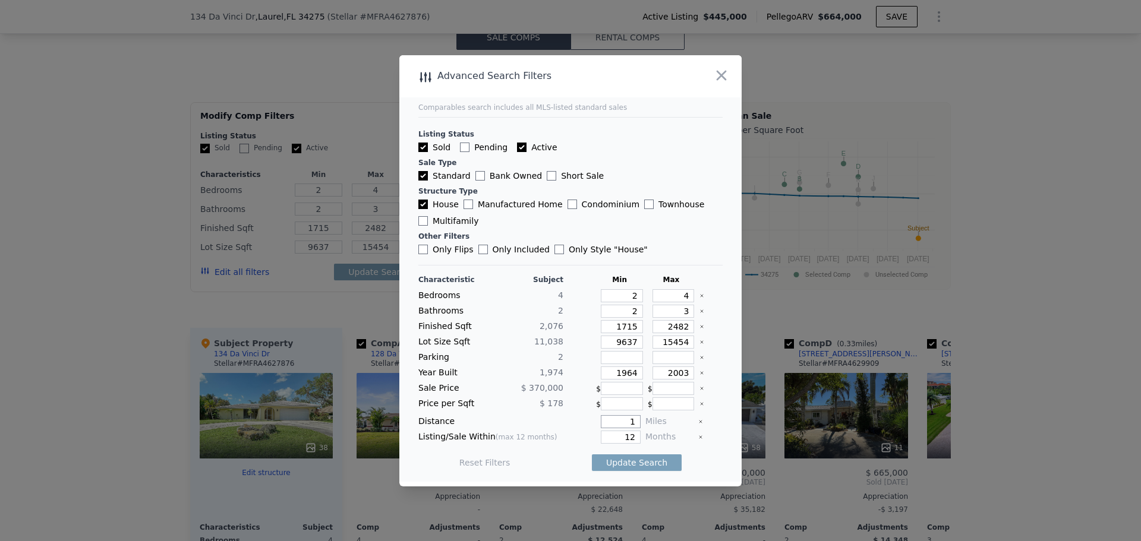
type input "1"
click at [622, 433] on input "12" at bounding box center [621, 437] width 40 height 13
type input "3"
click at [627, 463] on button "Update Search" at bounding box center [637, 463] width 90 height 17
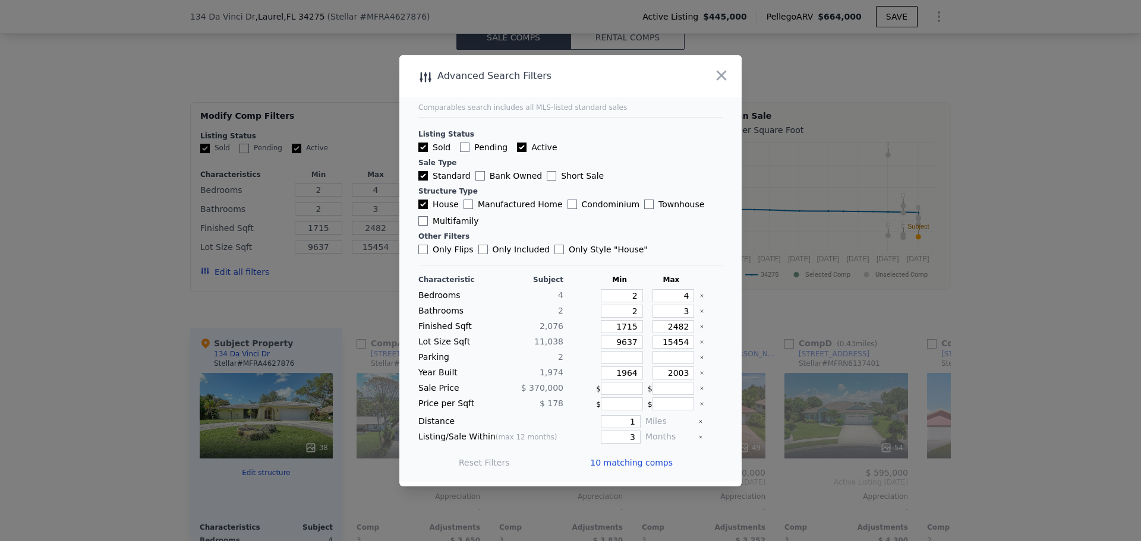
click at [621, 464] on span "10 matching comps" at bounding box center [631, 463] width 83 height 12
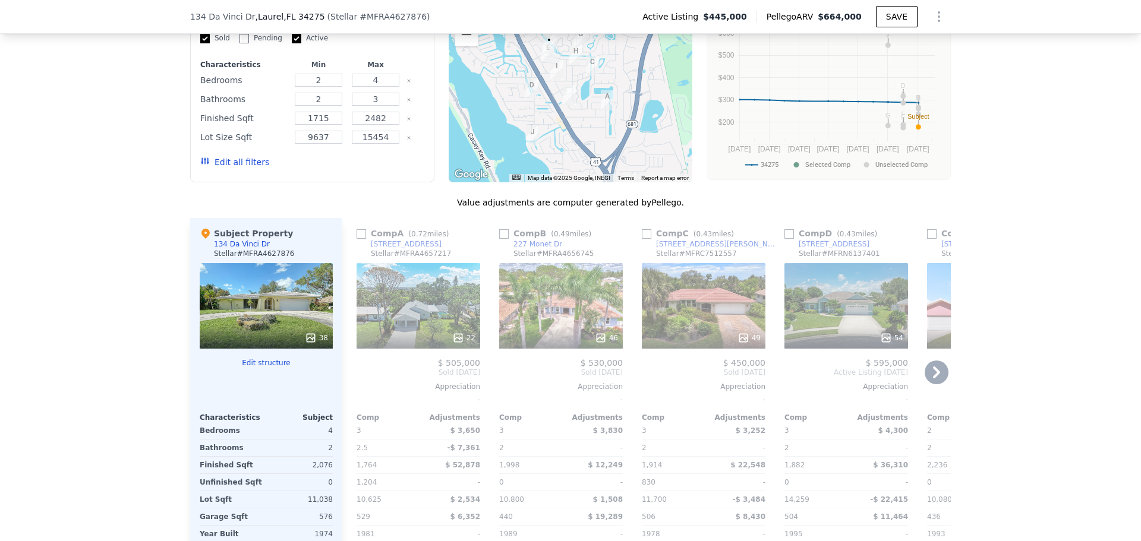
scroll to position [1065, 0]
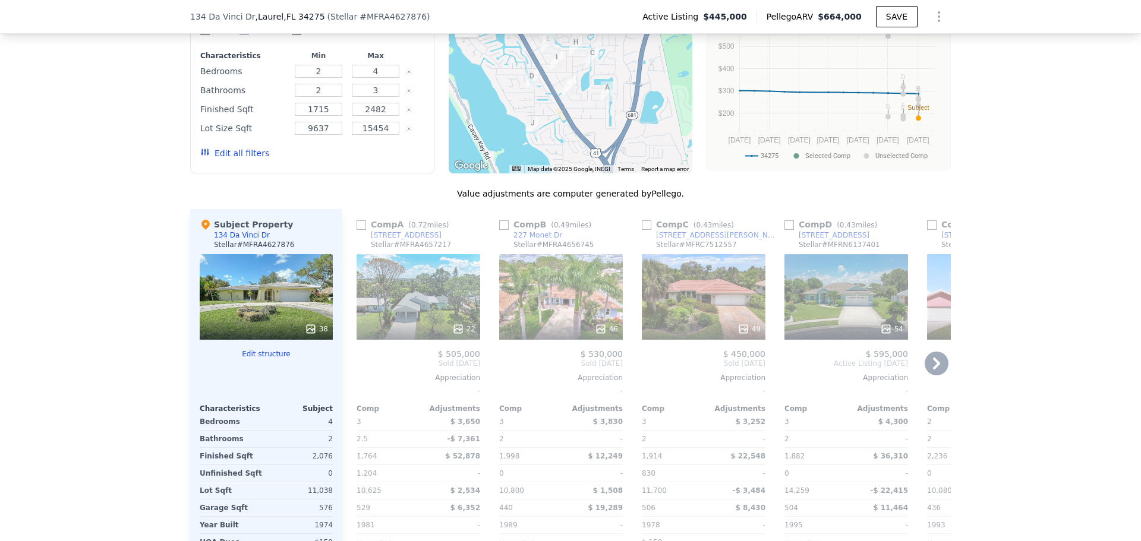
click at [577, 314] on div "46" at bounding box center [561, 297] width 124 height 86
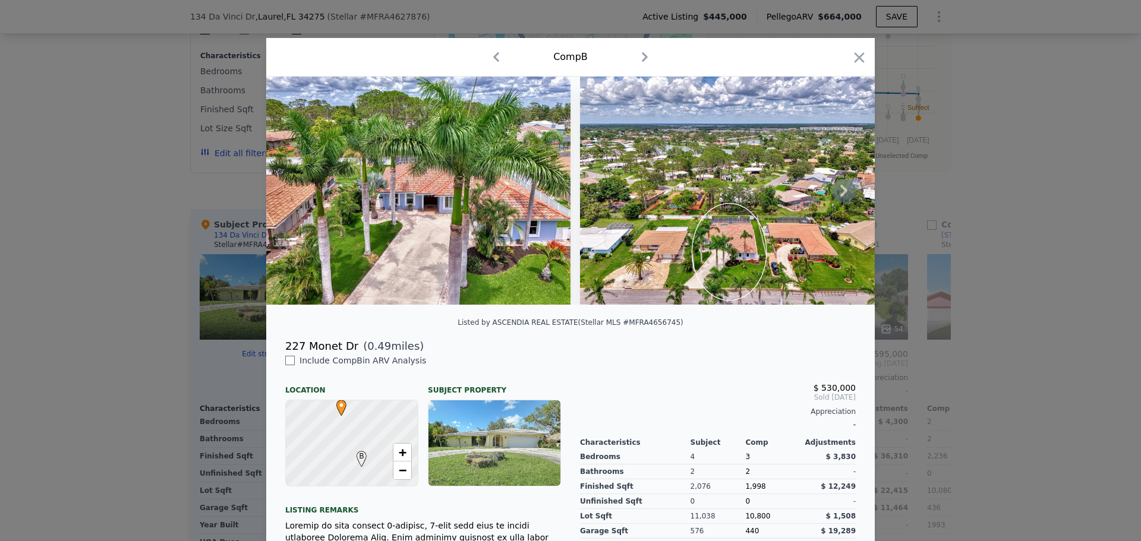
click at [837, 188] on icon at bounding box center [844, 191] width 24 height 24
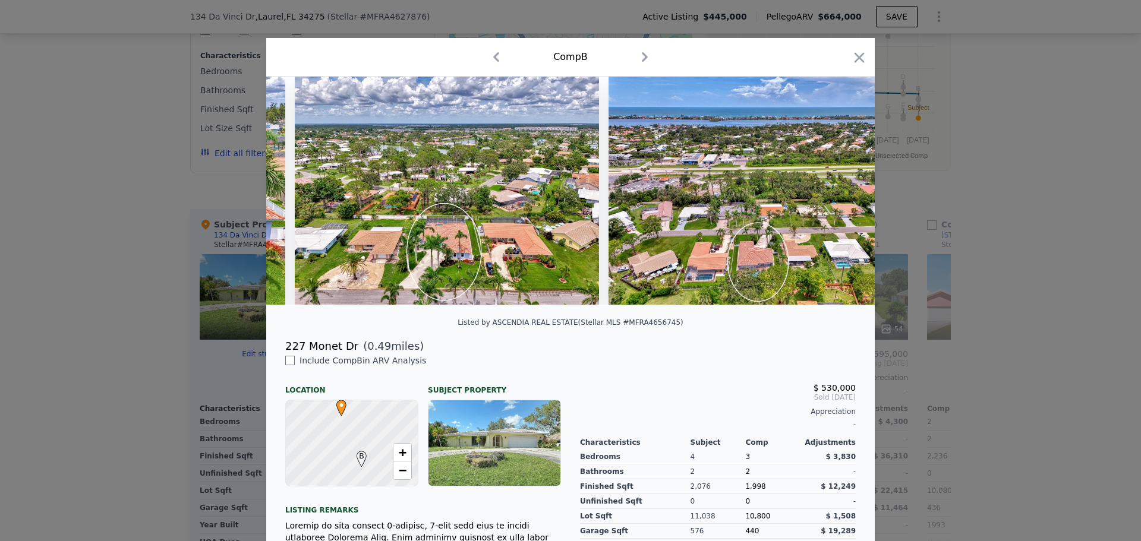
click at [838, 191] on img at bounding box center [760, 191] width 304 height 228
click at [841, 194] on icon at bounding box center [843, 191] width 7 height 12
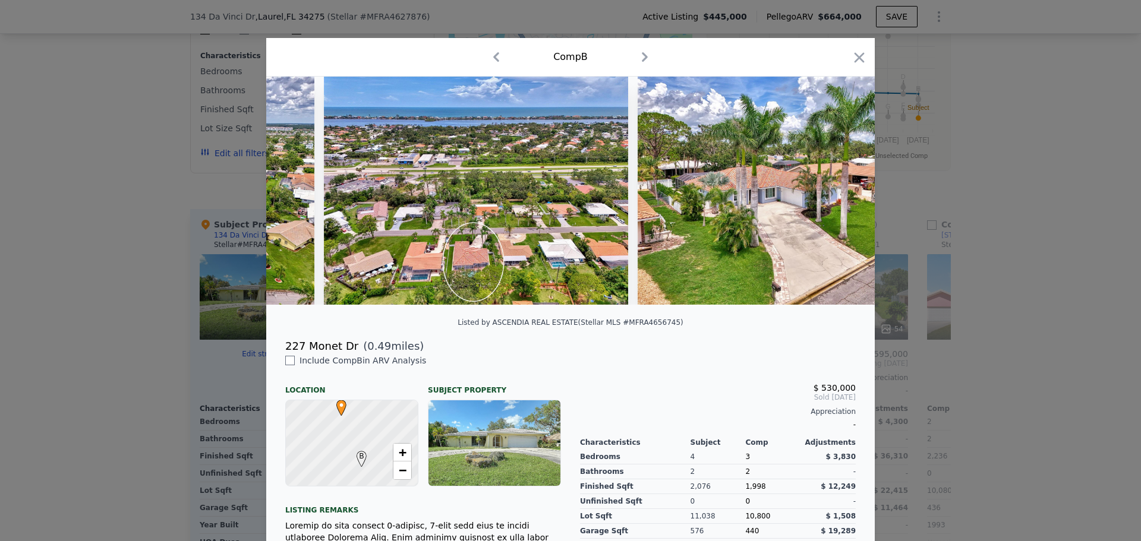
scroll to position [0, 570]
click at [852, 197] on img at bounding box center [789, 191] width 304 height 228
click at [846, 194] on icon at bounding box center [844, 191] width 24 height 24
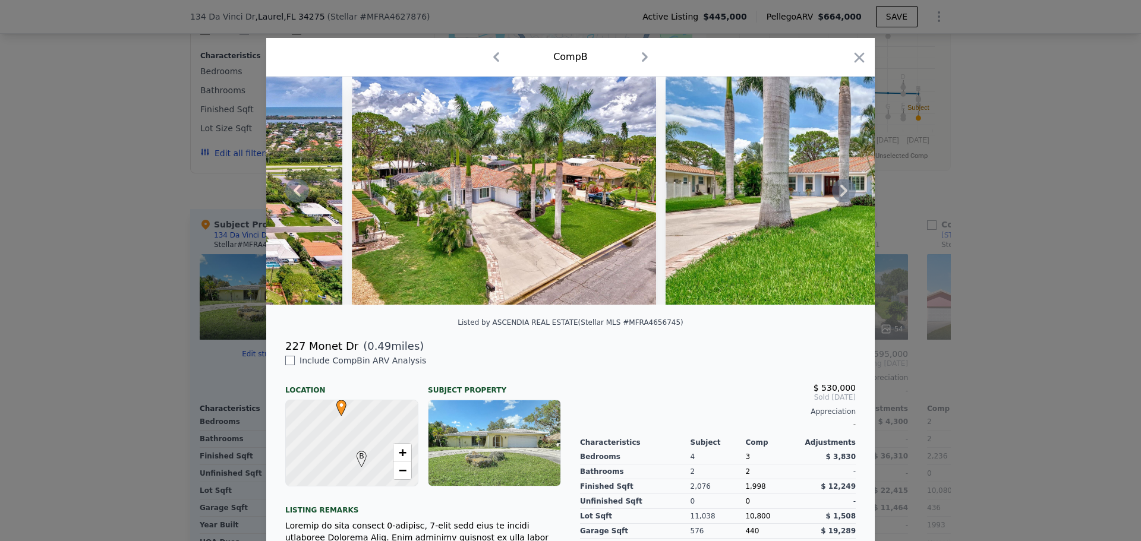
click at [840, 192] on icon at bounding box center [844, 191] width 24 height 24
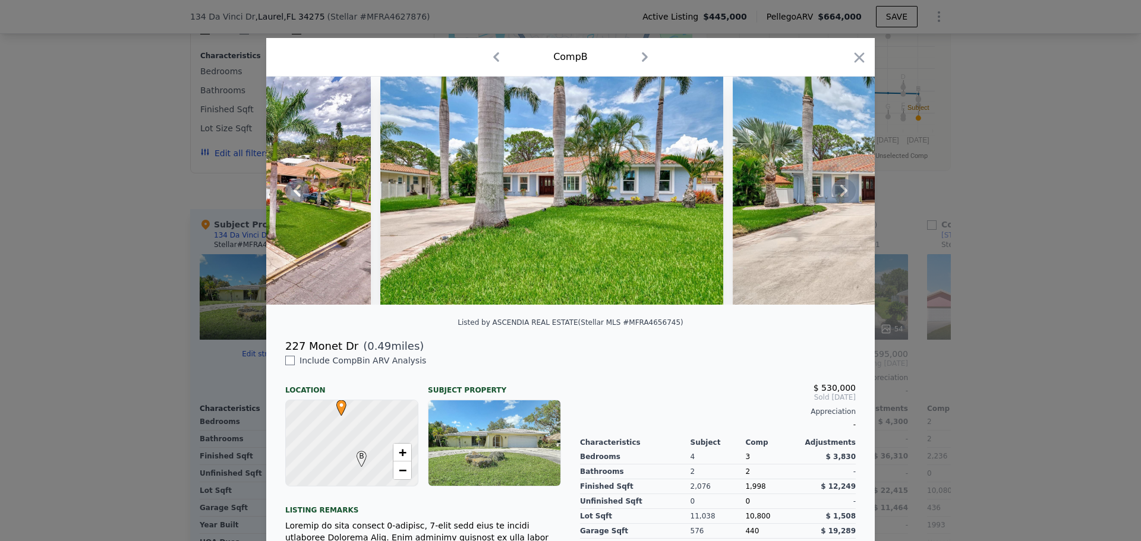
click at [842, 195] on icon at bounding box center [843, 191] width 7 height 12
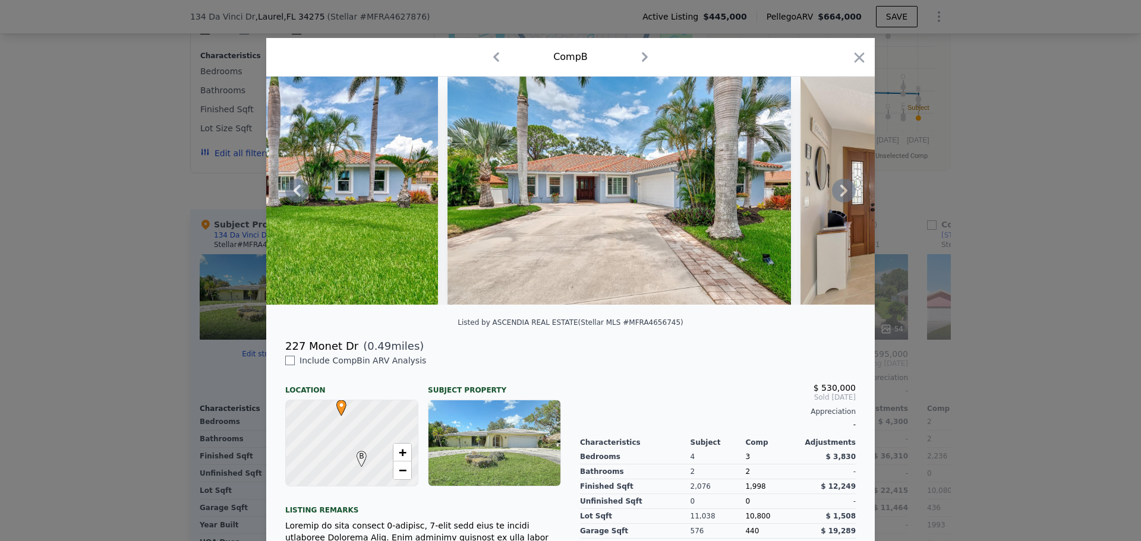
click at [847, 198] on icon at bounding box center [844, 191] width 24 height 24
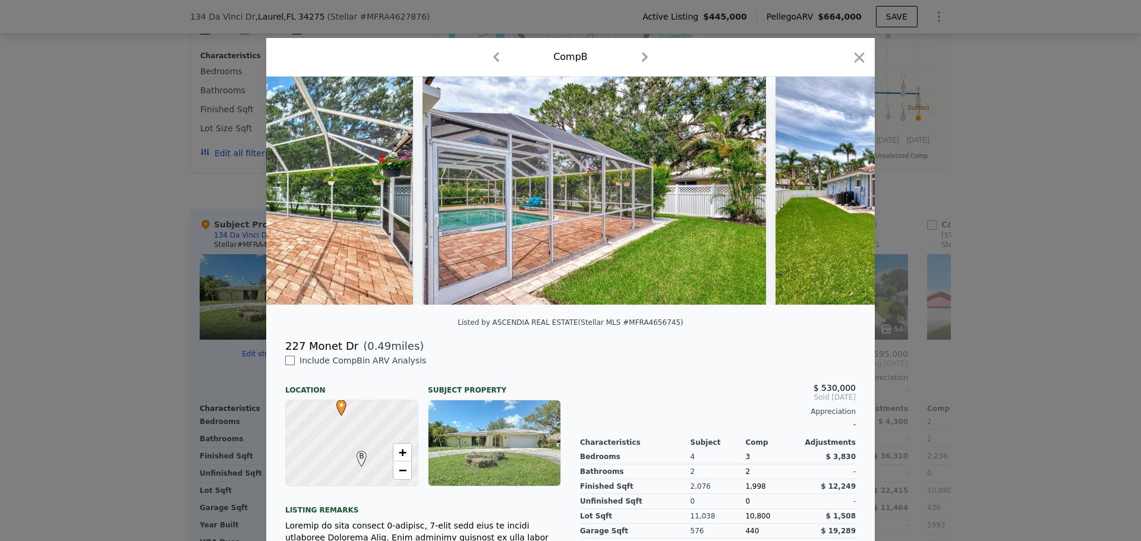
scroll to position [0, 15492]
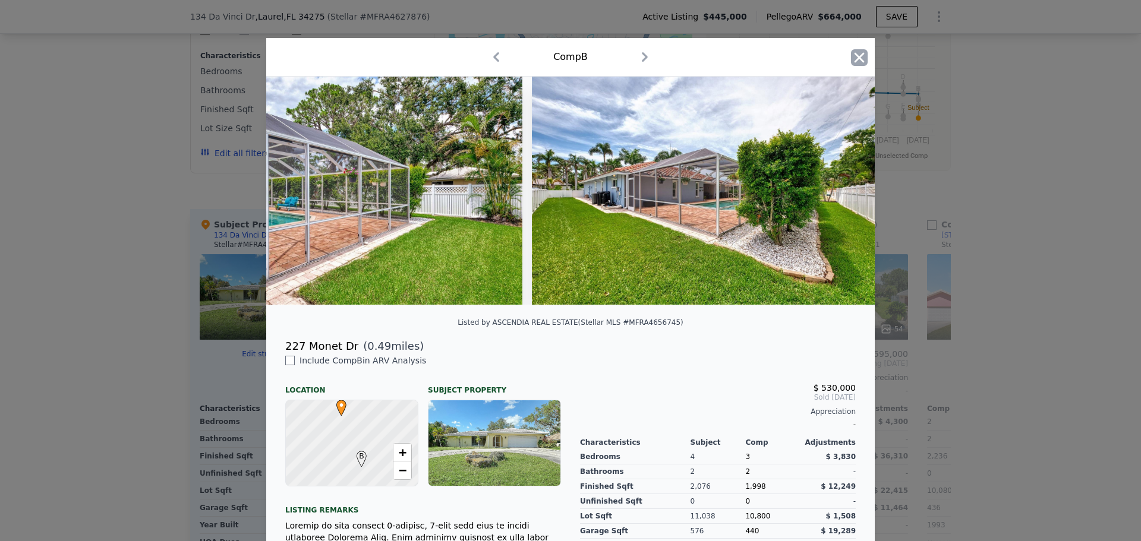
click at [862, 61] on icon "button" at bounding box center [859, 57] width 17 height 17
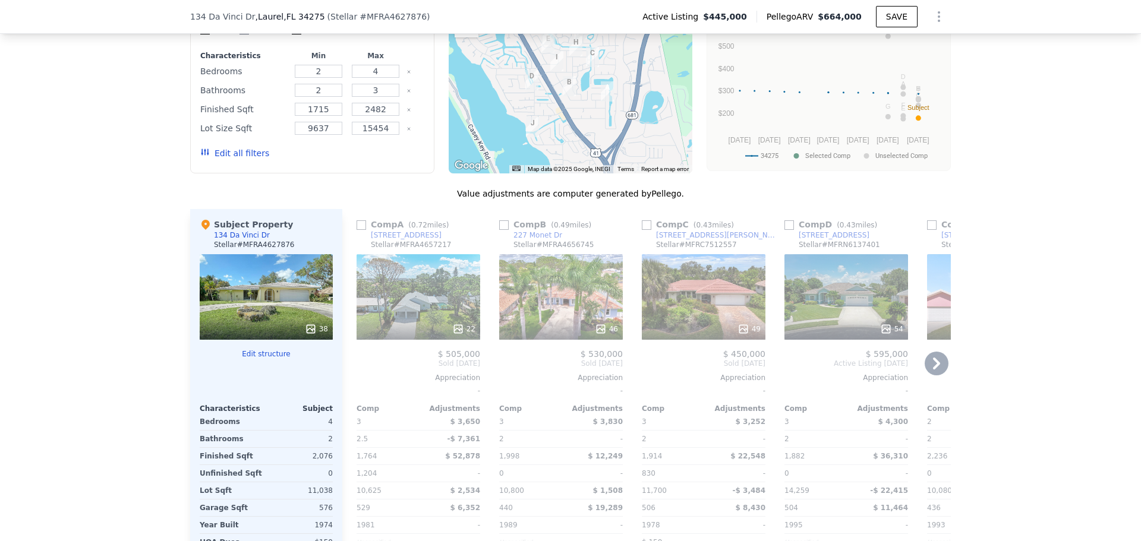
click at [437, 314] on div "22" at bounding box center [419, 297] width 124 height 86
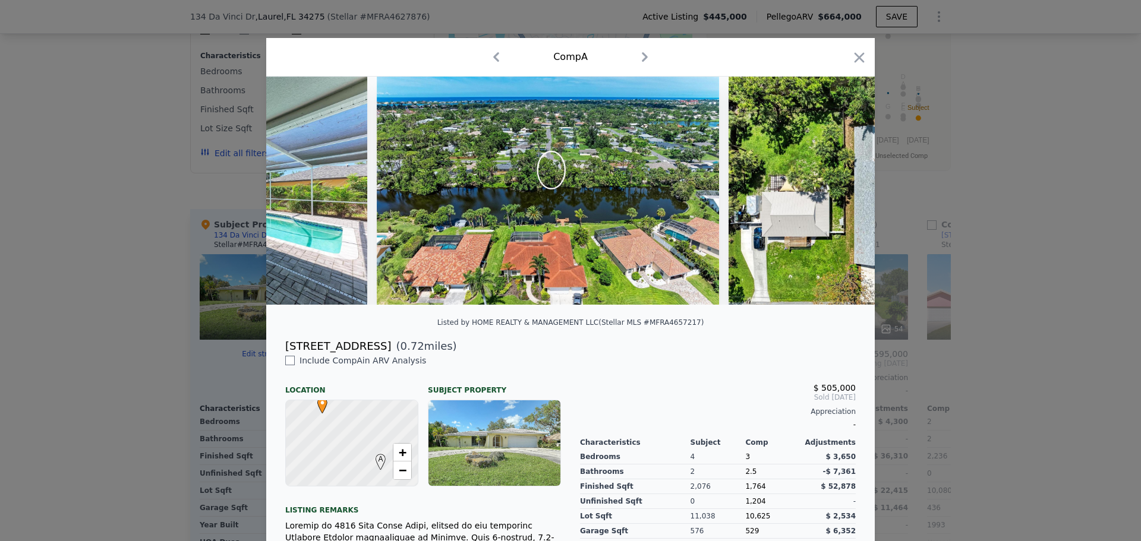
scroll to position [0, 6989]
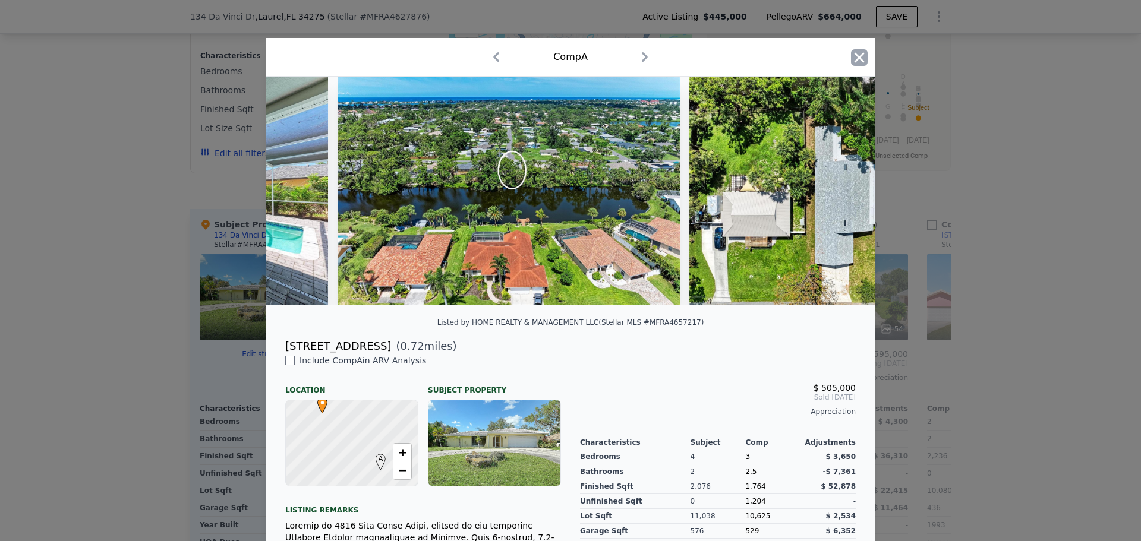
click at [856, 59] on icon "button" at bounding box center [859, 57] width 10 height 10
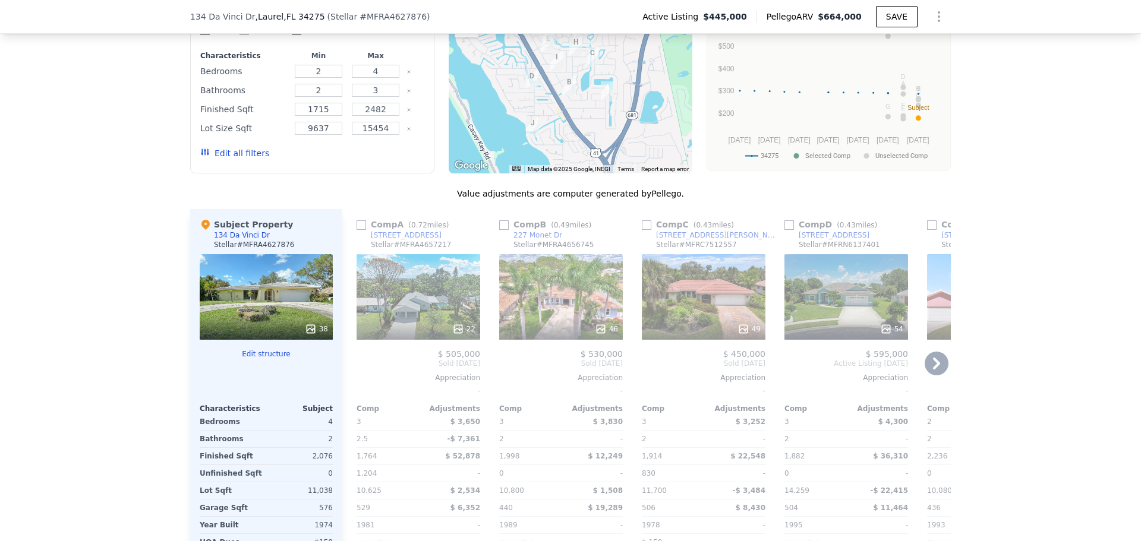
scroll to position [1006, 0]
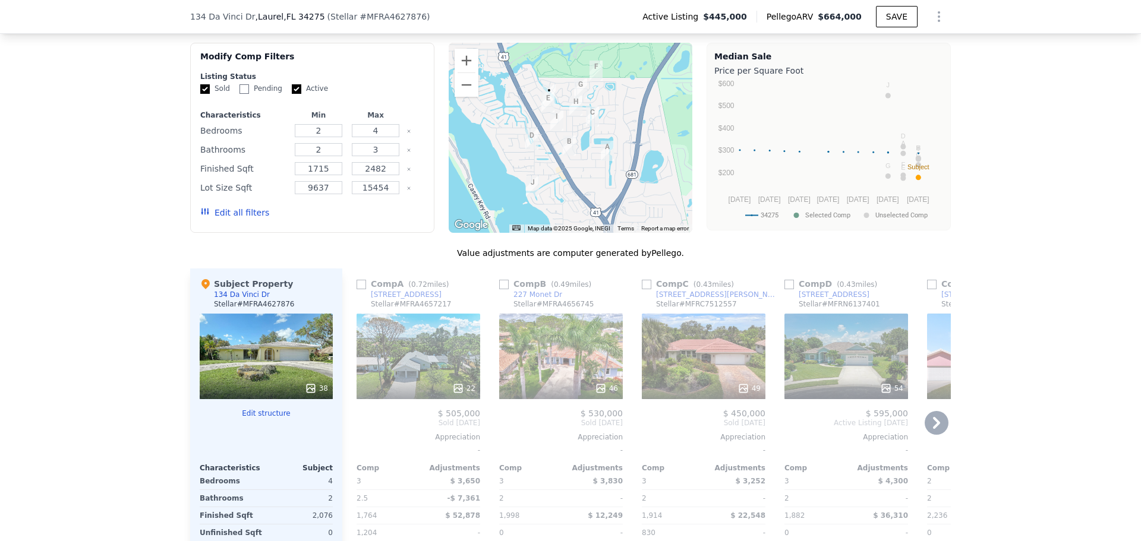
click at [931, 433] on icon at bounding box center [937, 423] width 24 height 24
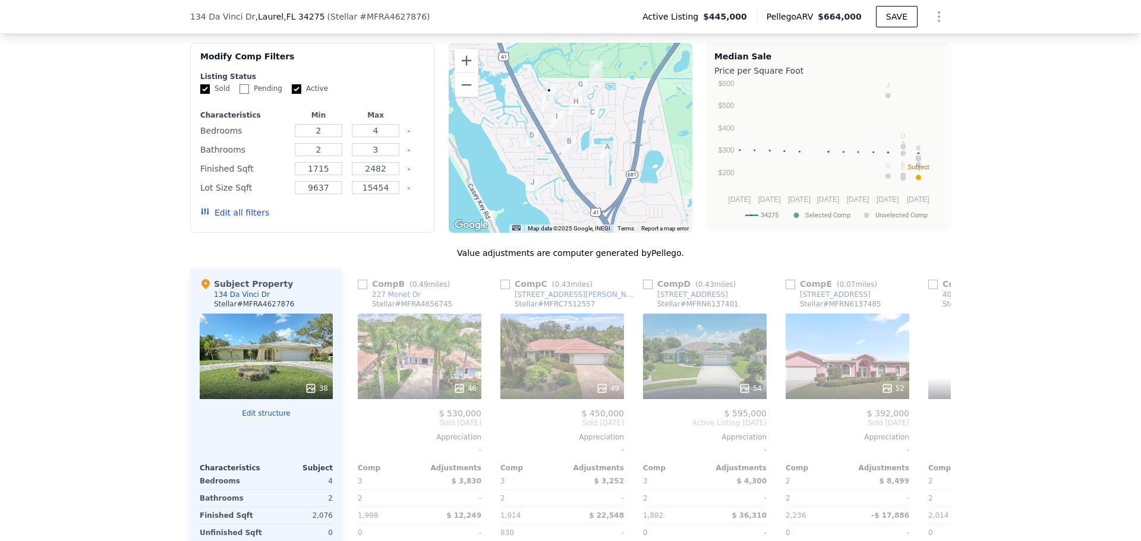
scroll to position [0, 285]
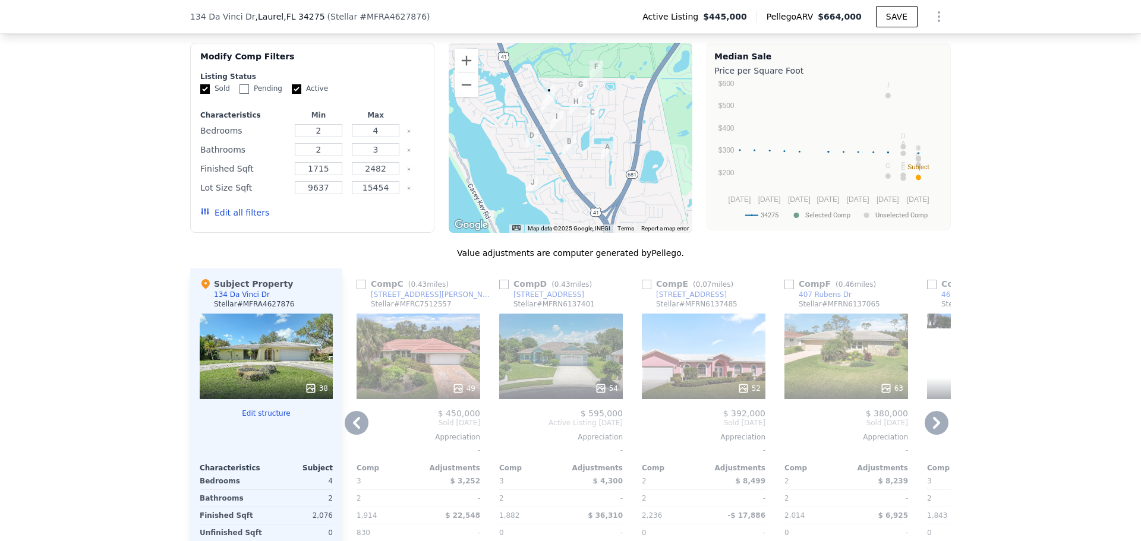
click at [676, 357] on div "52" at bounding box center [704, 357] width 124 height 86
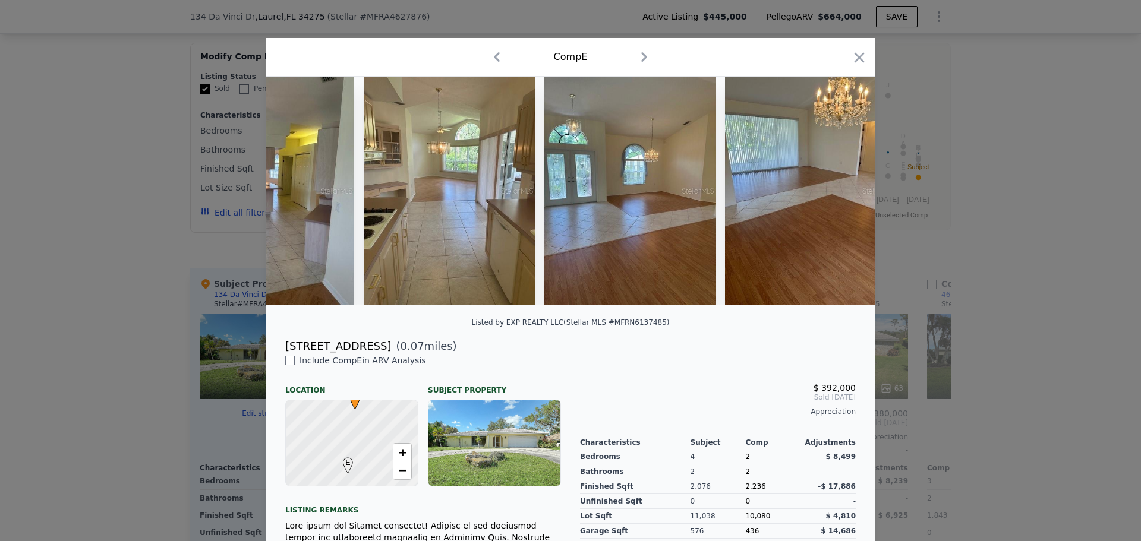
scroll to position [0, 19797]
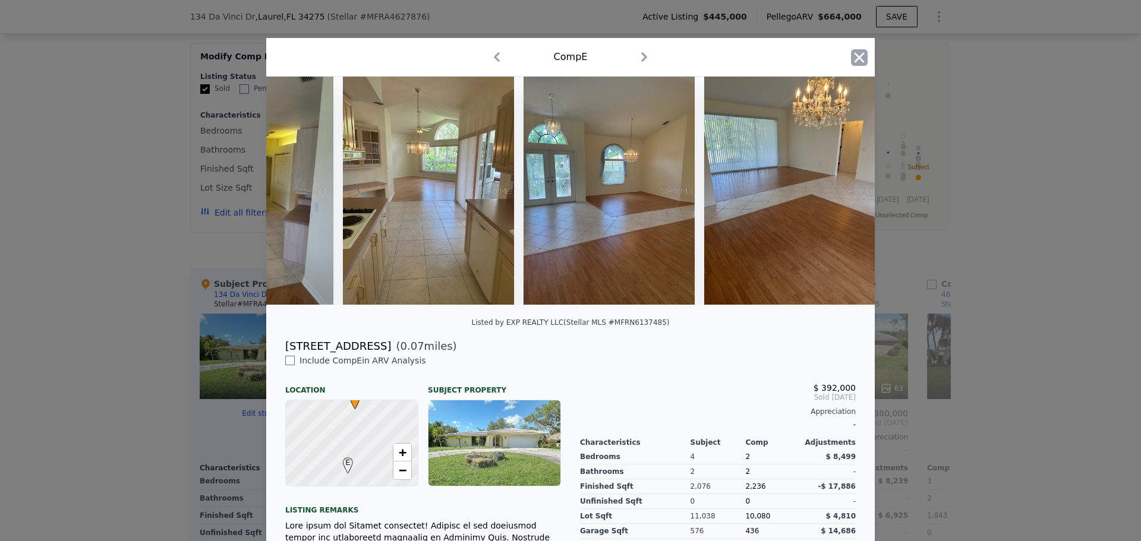
click at [856, 56] on icon "button" at bounding box center [859, 57] width 10 height 10
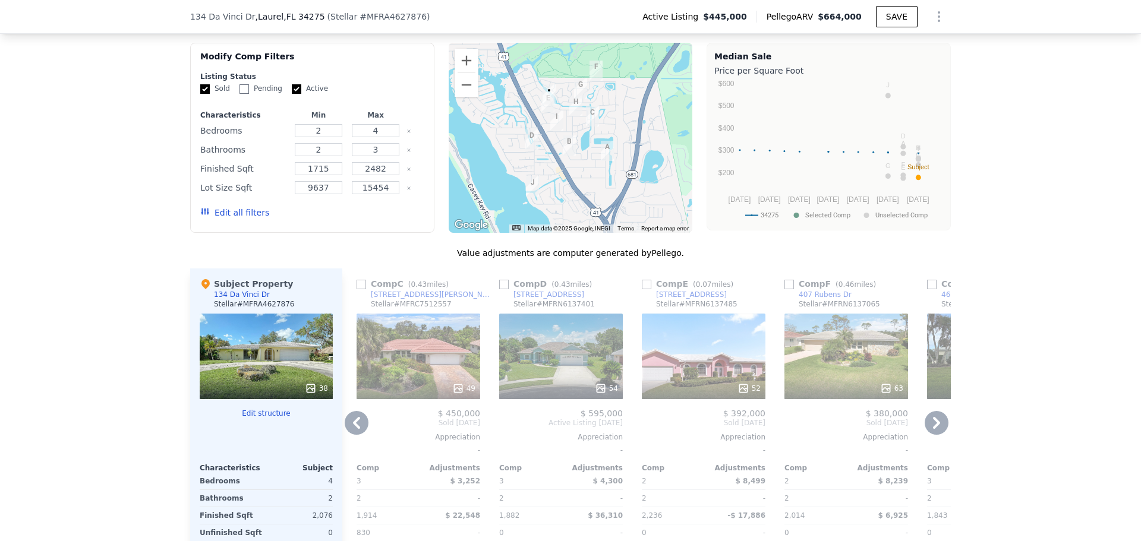
click at [934, 429] on icon at bounding box center [936, 423] width 7 height 12
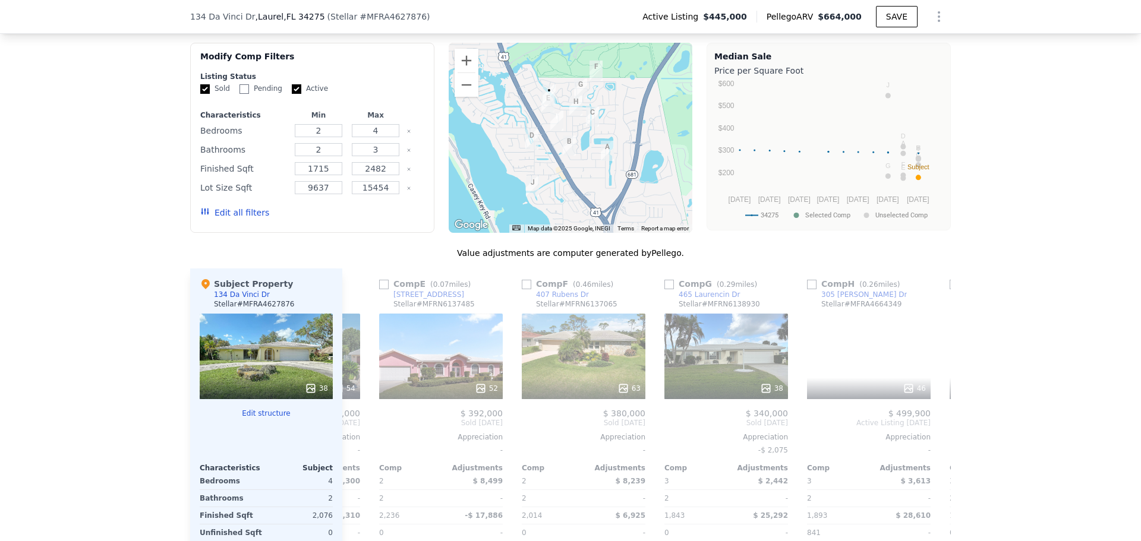
scroll to position [0, 570]
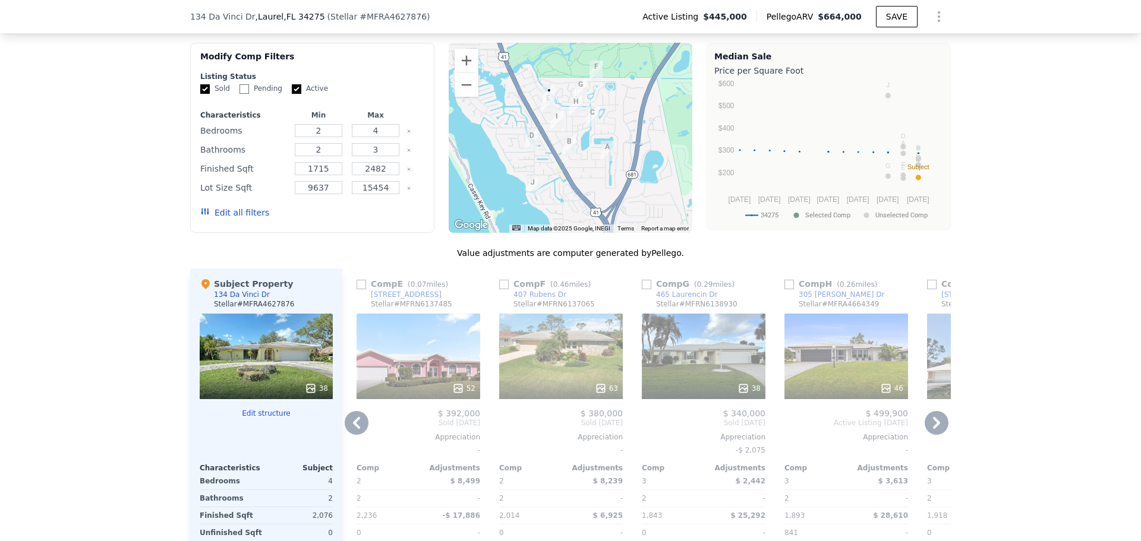
click at [934, 429] on icon at bounding box center [936, 423] width 7 height 12
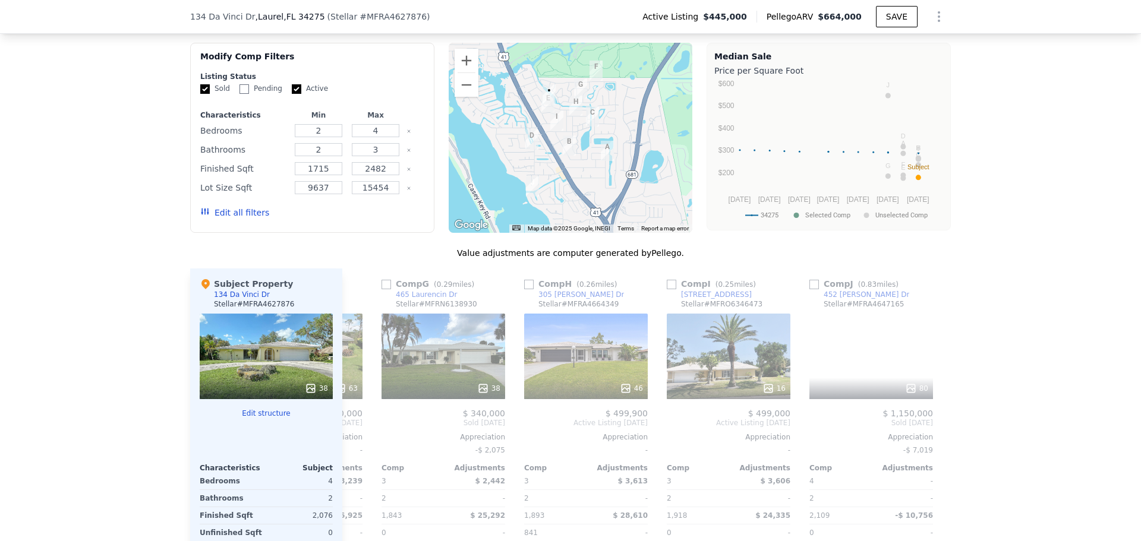
scroll to position [0, 846]
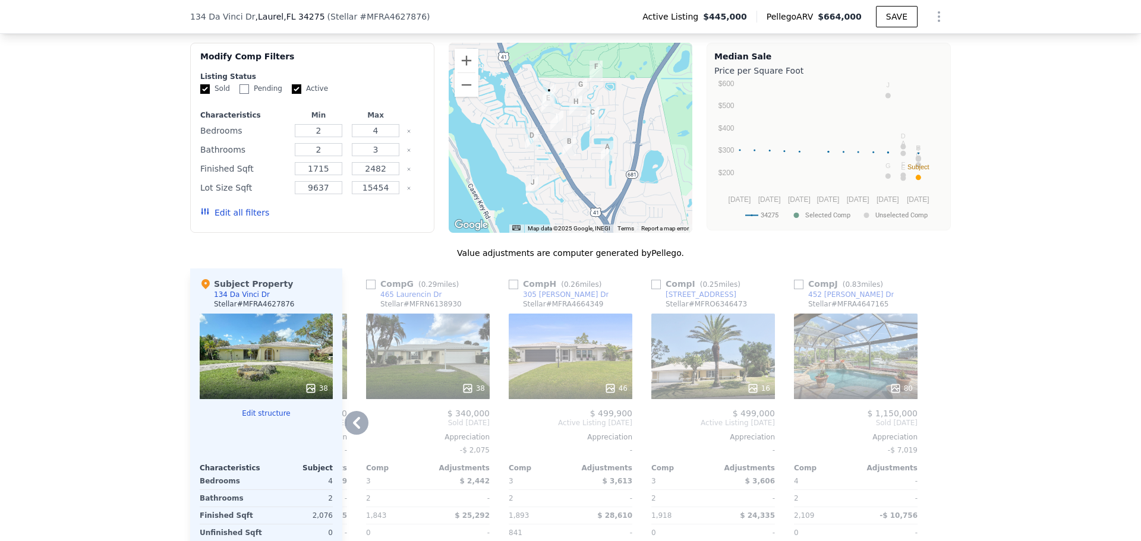
click at [722, 385] on div "16" at bounding box center [713, 357] width 124 height 86
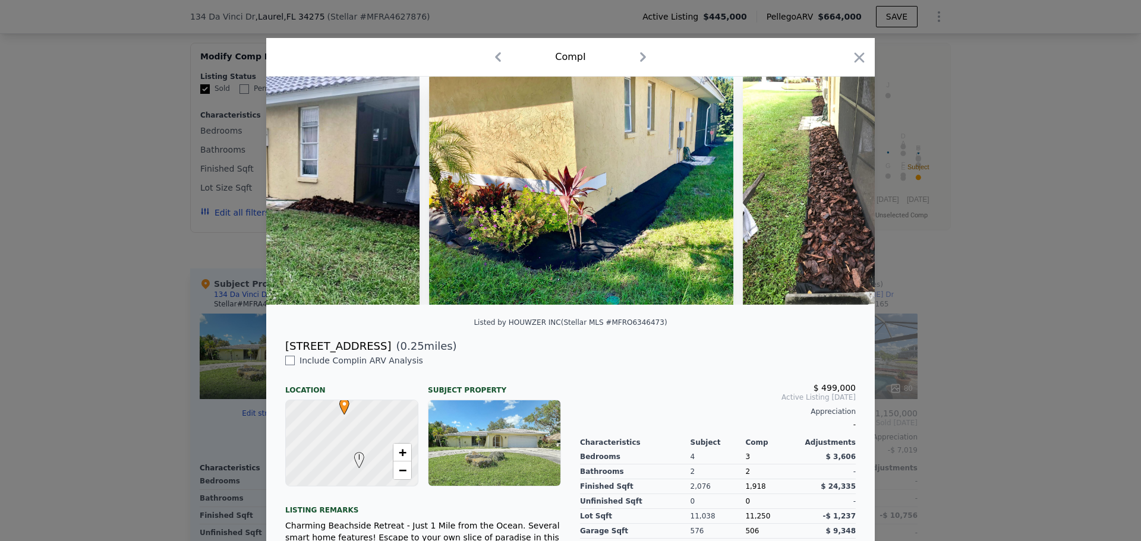
scroll to position [0, 7130]
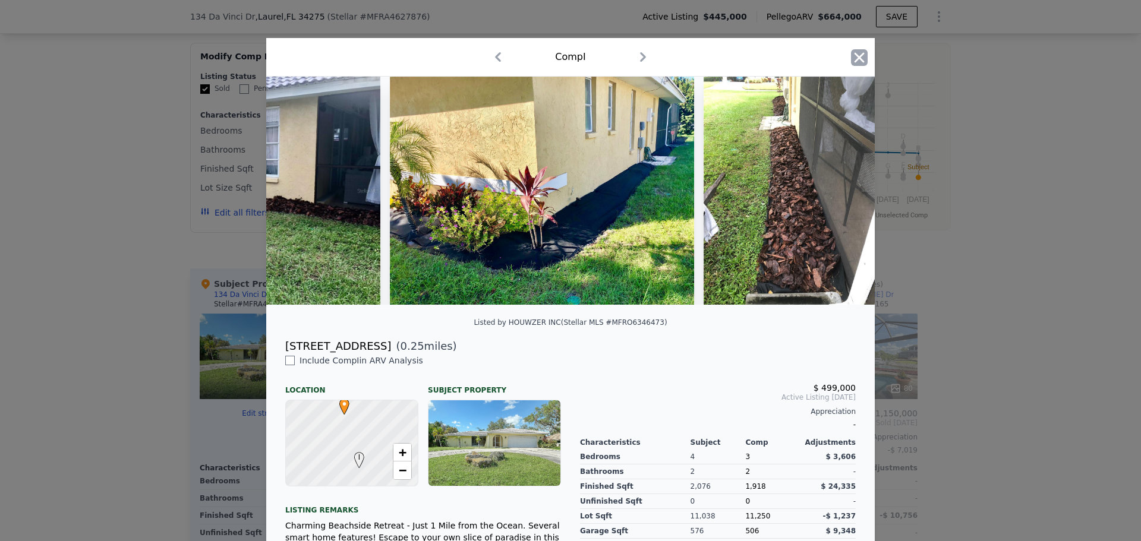
click at [853, 52] on icon "button" at bounding box center [859, 57] width 17 height 17
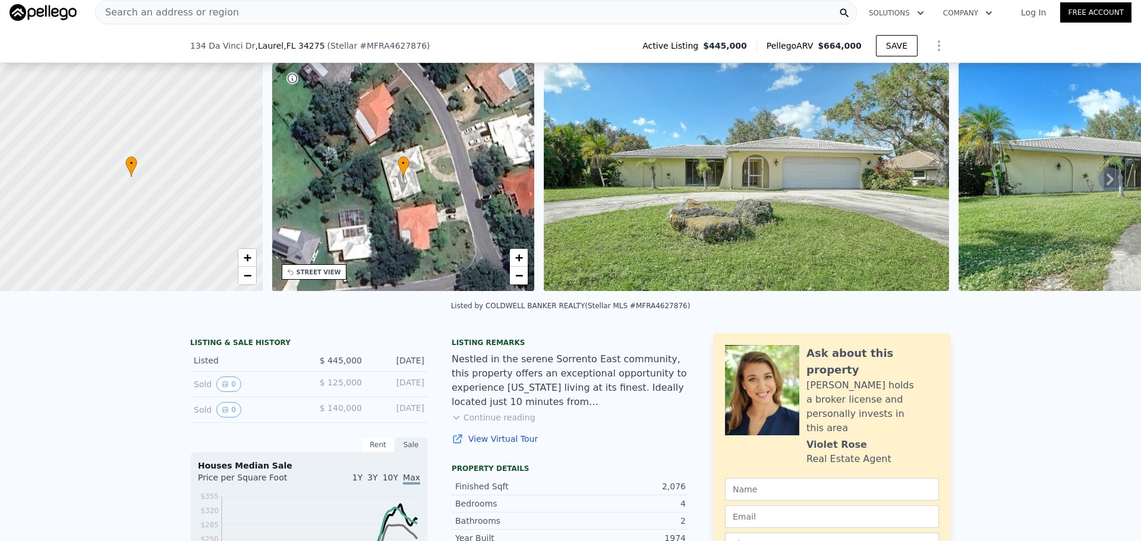
scroll to position [1604, 0]
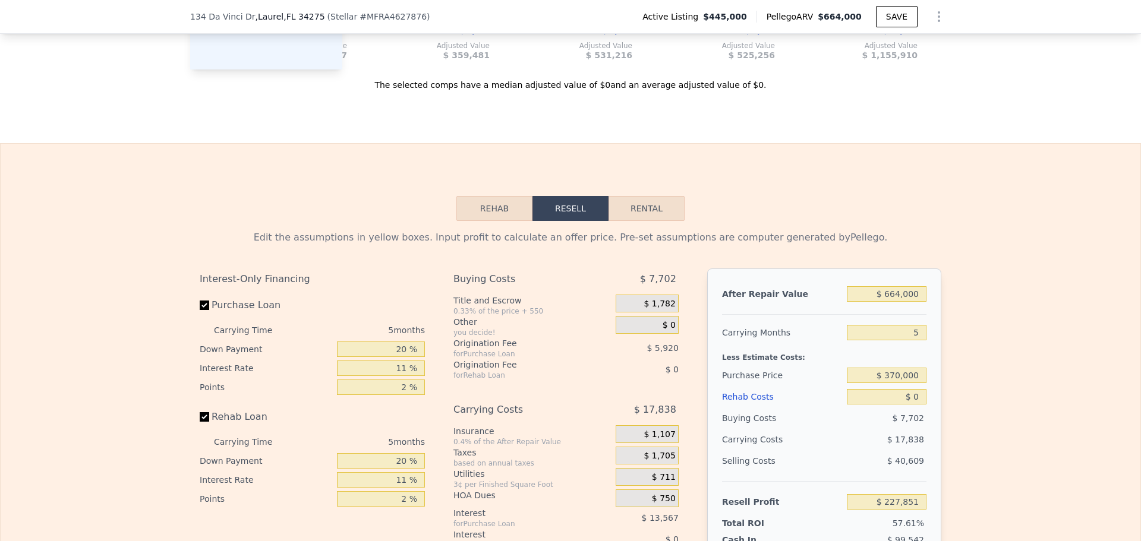
click at [658, 221] on button "Rental" at bounding box center [646, 208] width 76 height 25
select select "30"
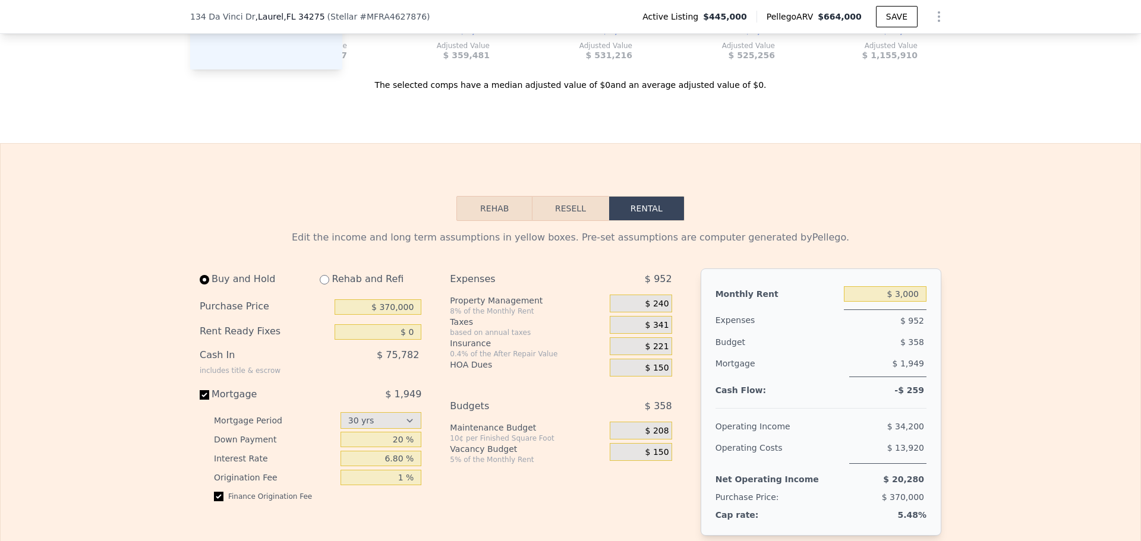
scroll to position [1664, 0]
